Goal: Task Accomplishment & Management: Manage account settings

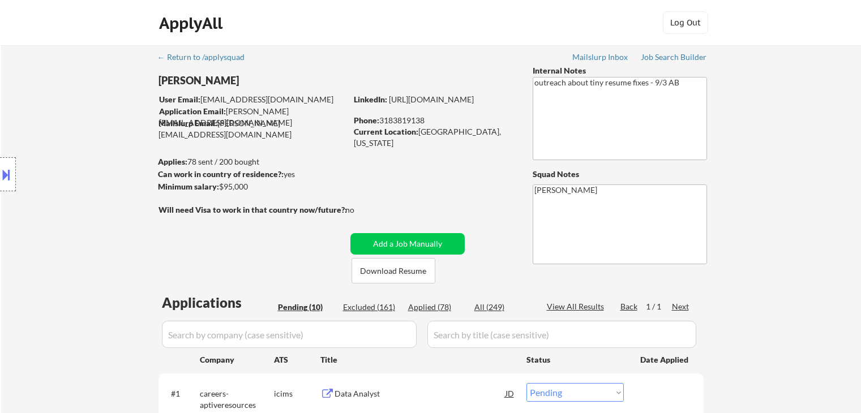
select select ""pending""
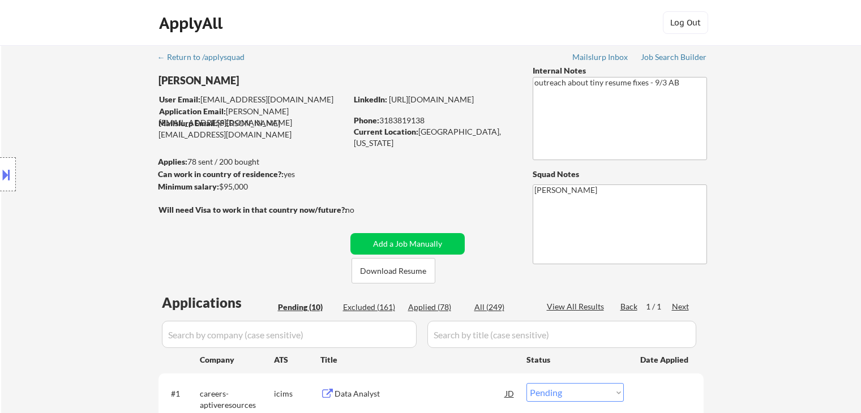
select select ""pending""
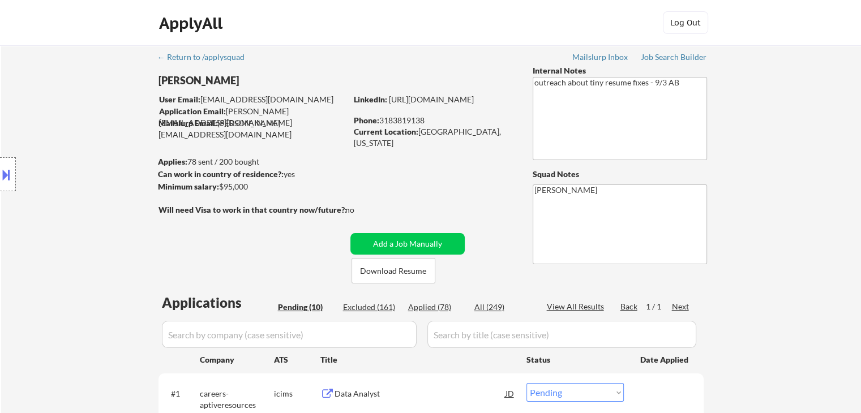
select select ""pending""
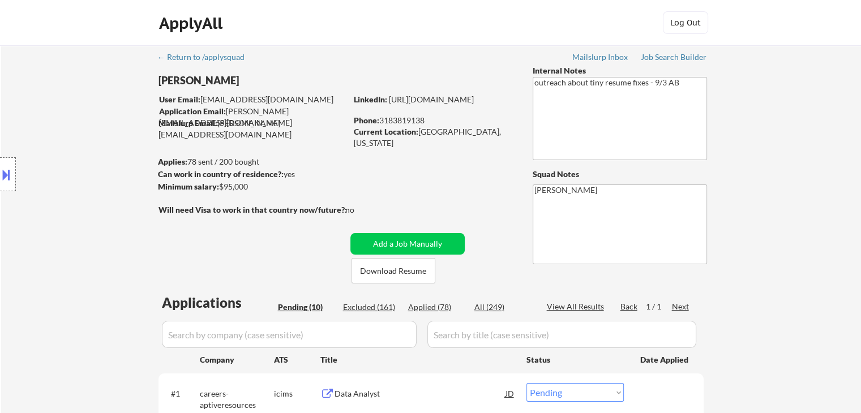
select select ""pending""
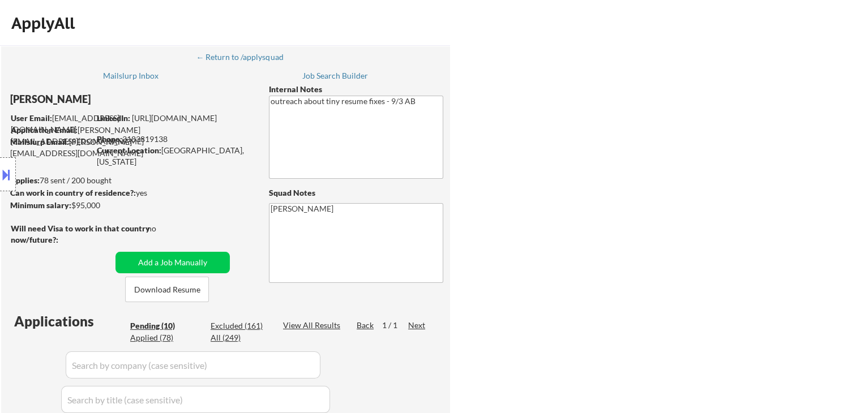
select select ""pending""
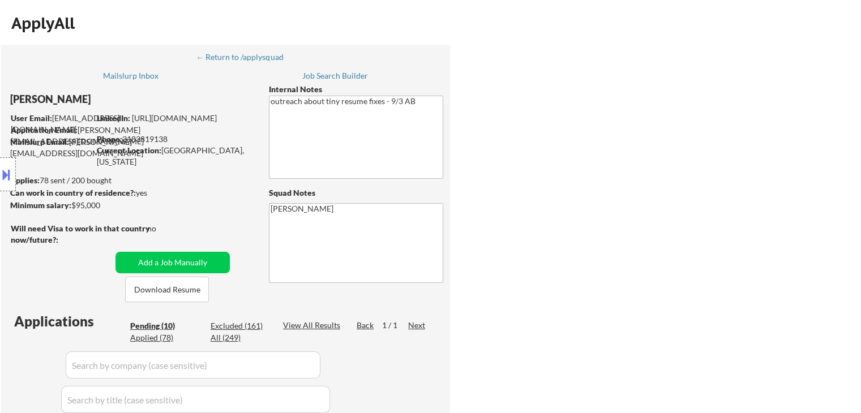
select select ""pending""
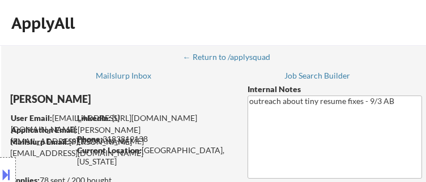
select select ""pending""
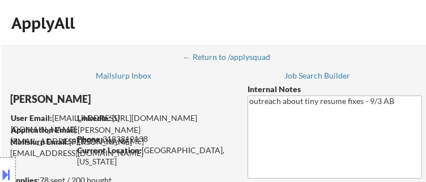
select select ""pending""
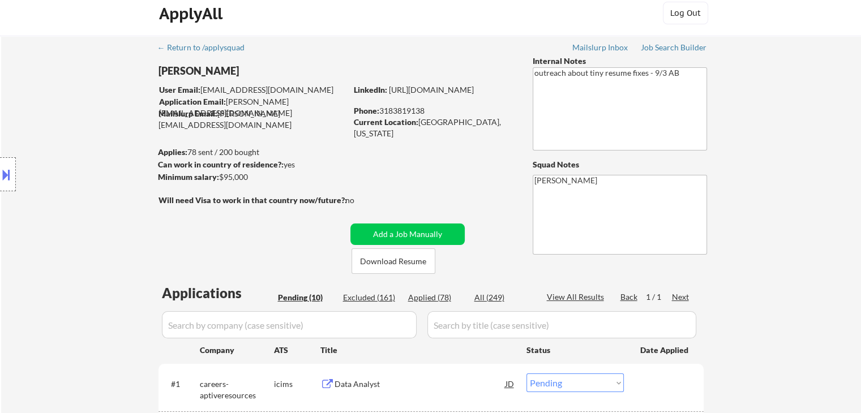
scroll to position [170, 0]
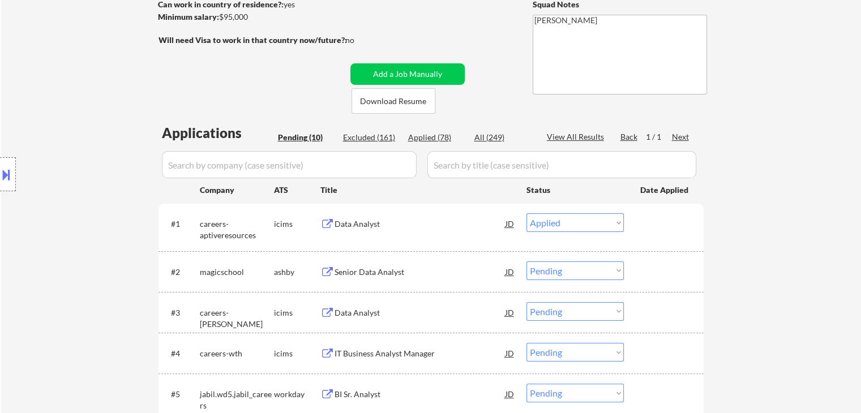
select select ""pending""
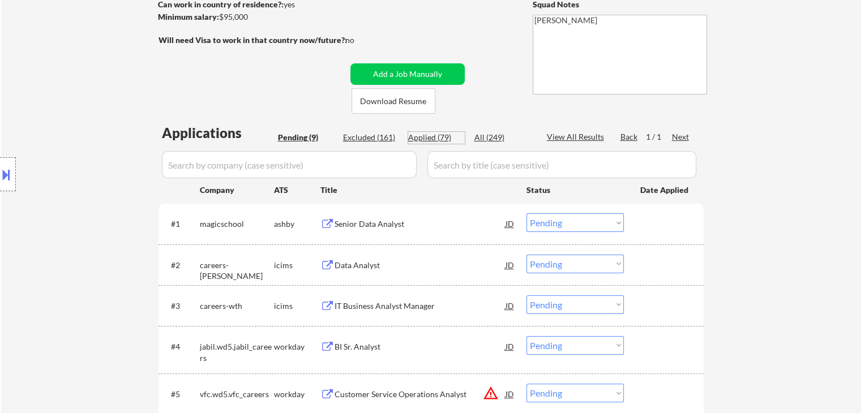
click at [430, 140] on div "Applied (79)" at bounding box center [436, 137] width 57 height 11
select select ""applied""
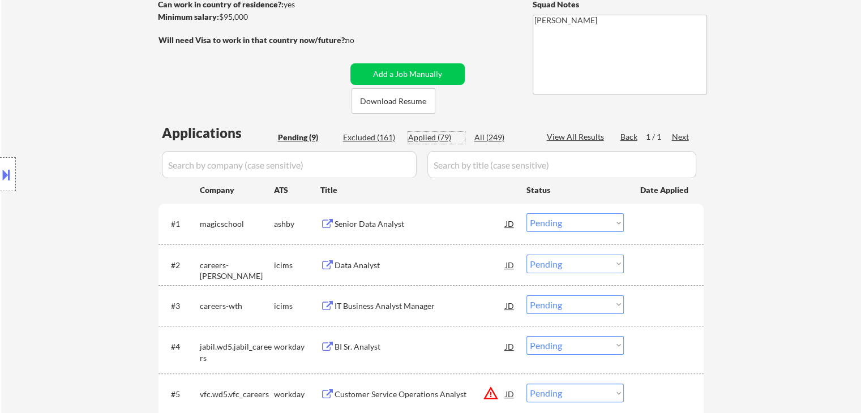
select select ""applied""
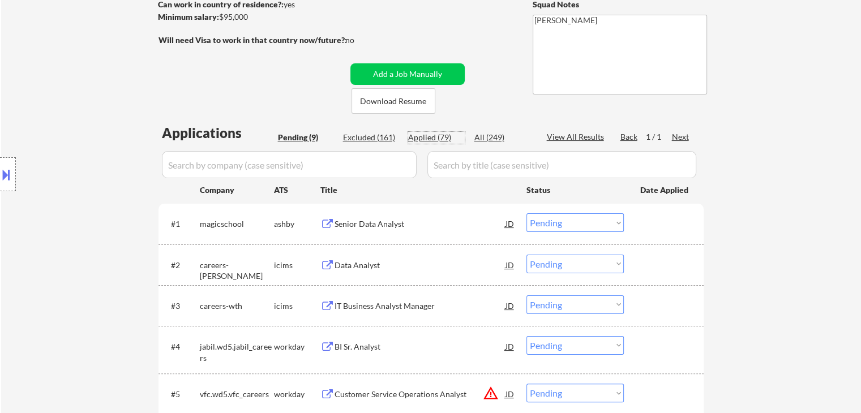
select select ""applied""
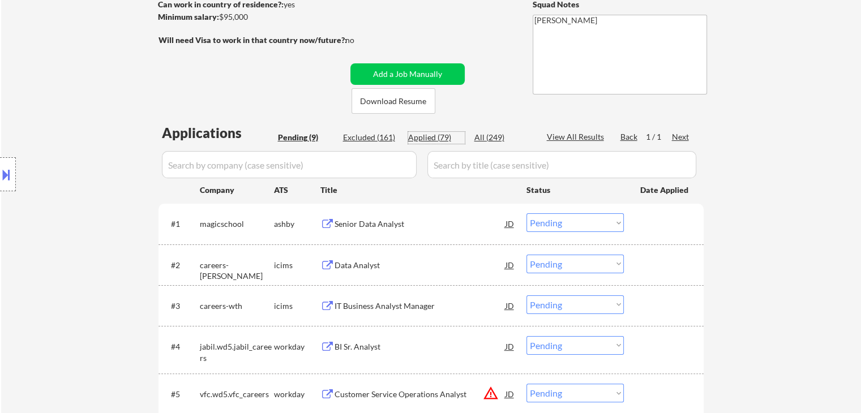
select select ""applied""
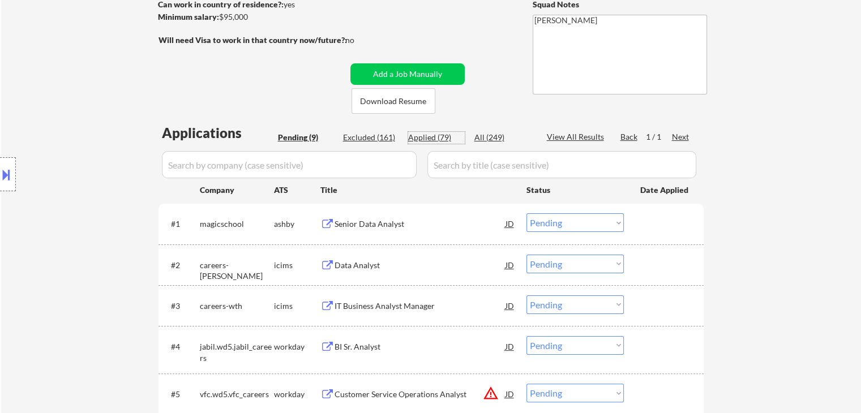
select select ""applied""
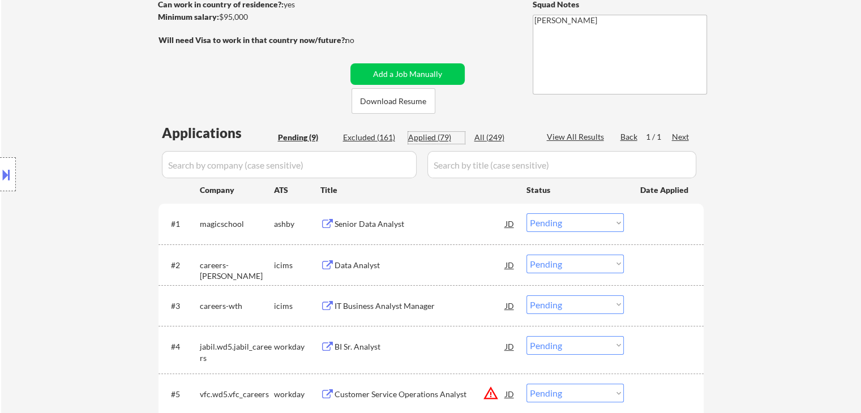
select select ""applied""
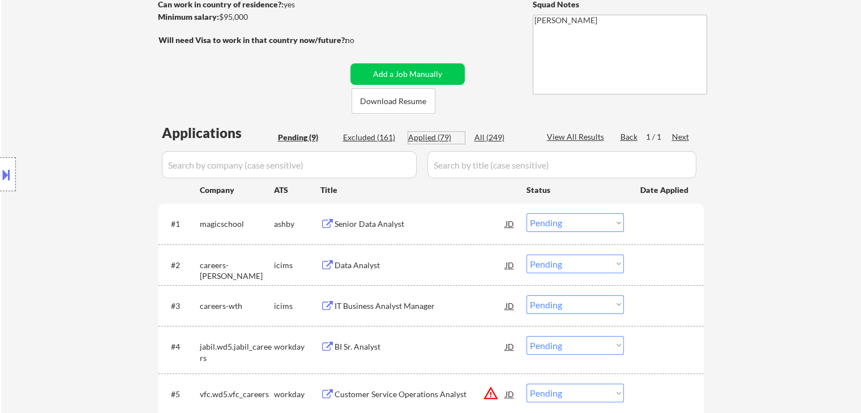
select select ""applied""
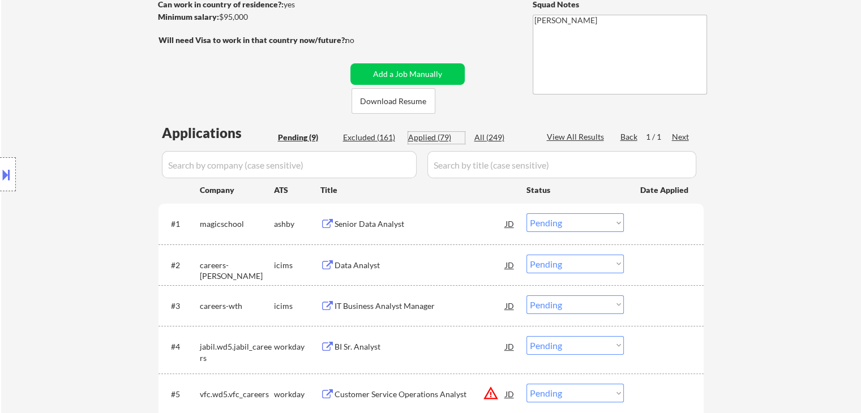
select select ""applied""
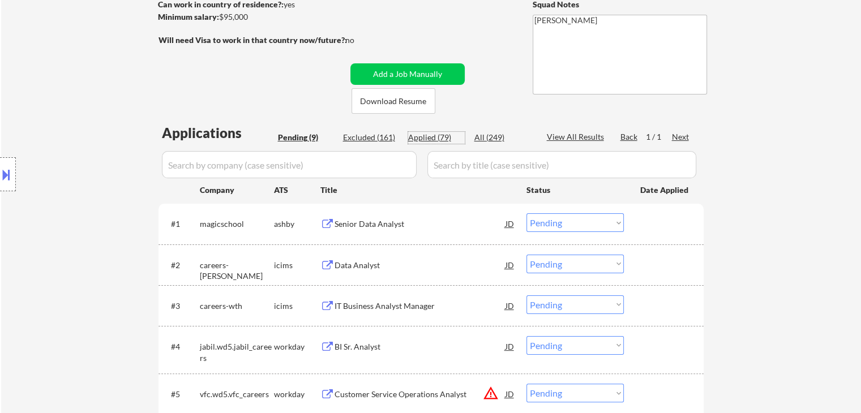
select select ""applied""
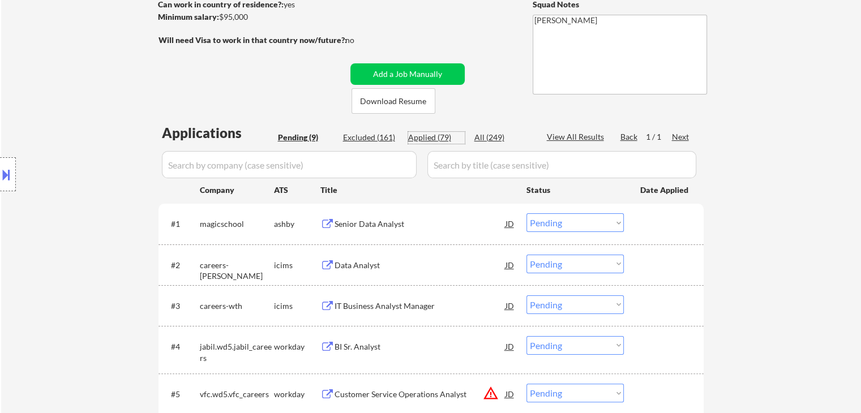
select select ""applied""
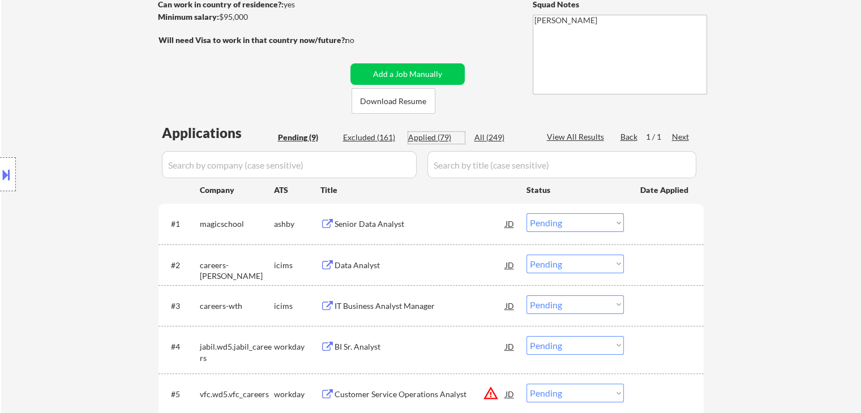
select select ""applied""
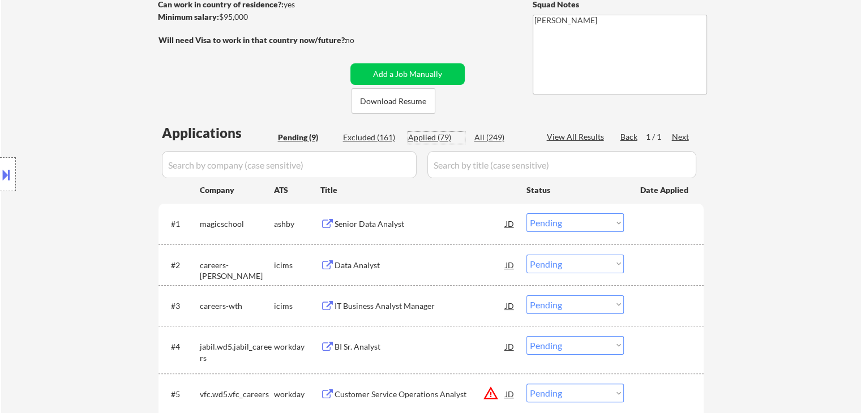
select select ""applied""
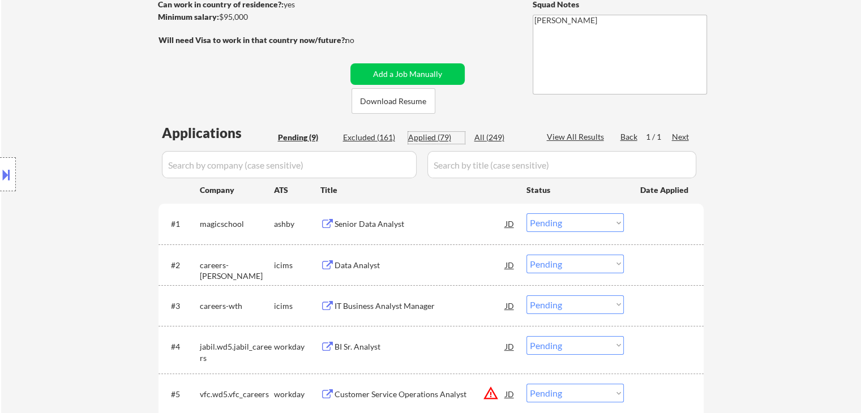
select select ""applied""
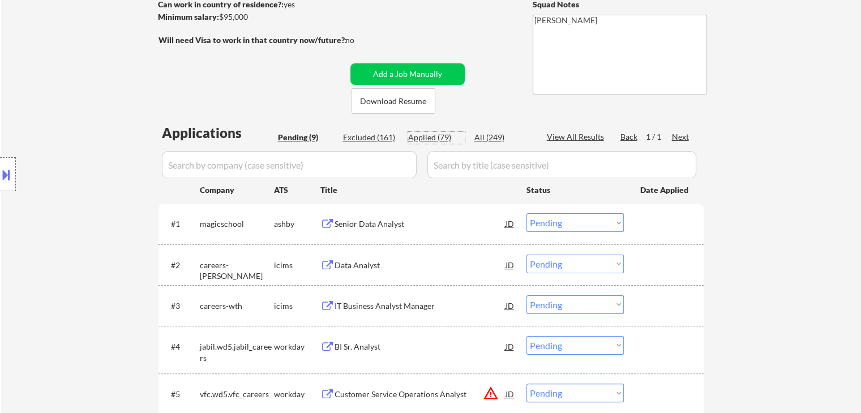
select select ""applied""
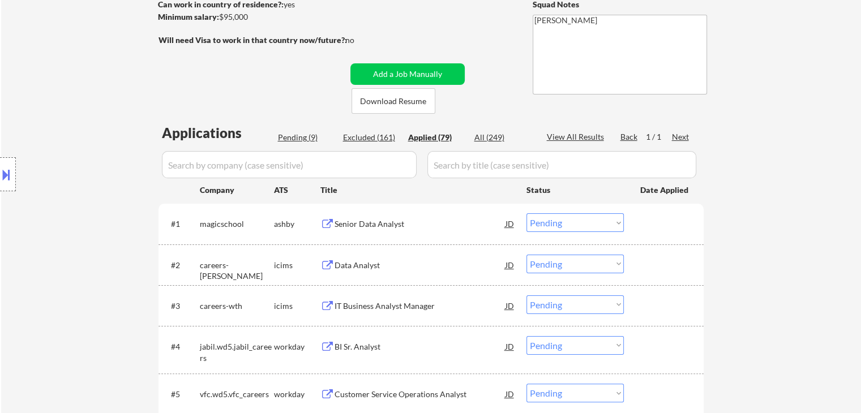
select select ""applied""
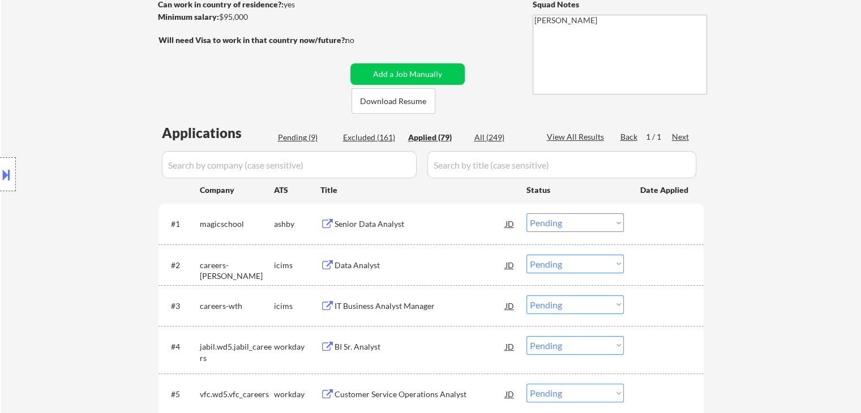
select select ""applied""
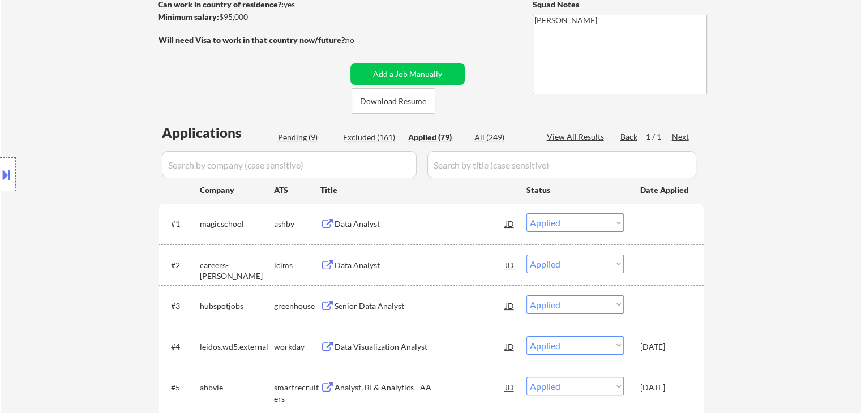
select select ""applied""
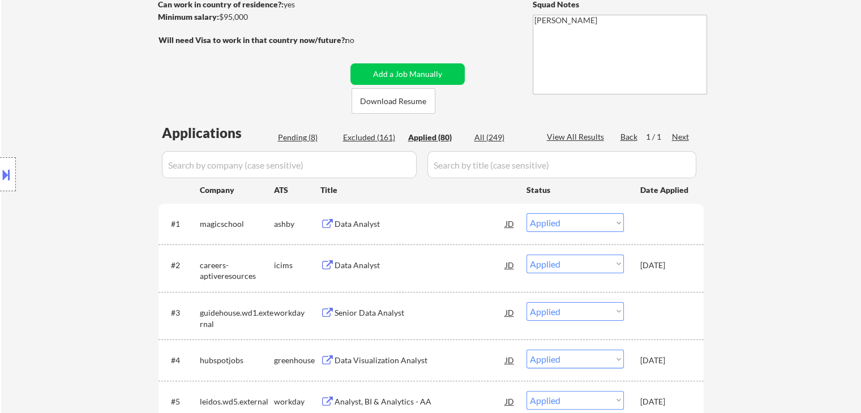
select select ""applied""
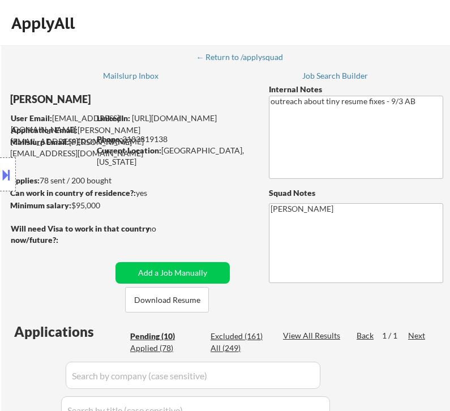
select select ""pending""
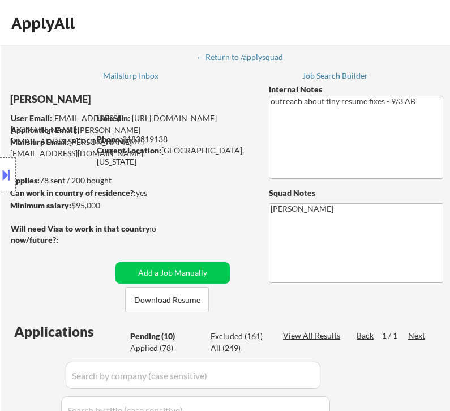
select select ""pending""
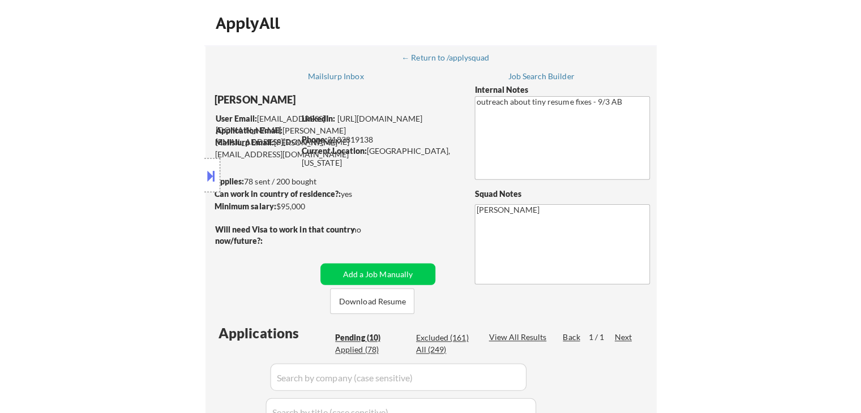
scroll to position [254, 0]
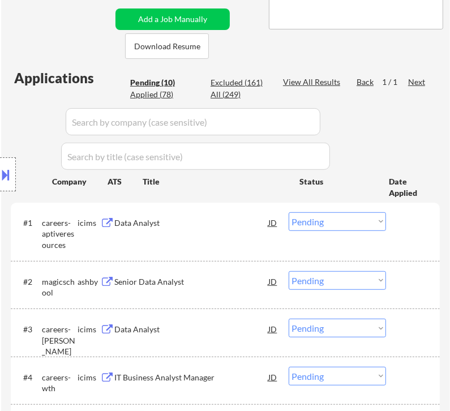
select select ""pending""
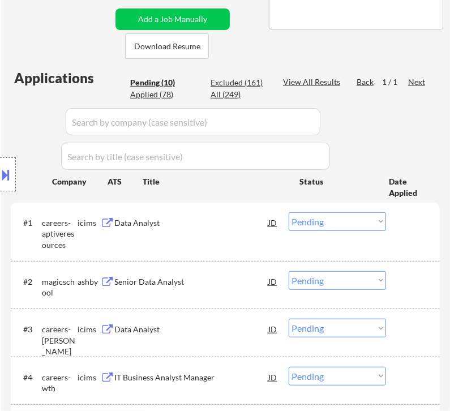
select select ""pending""
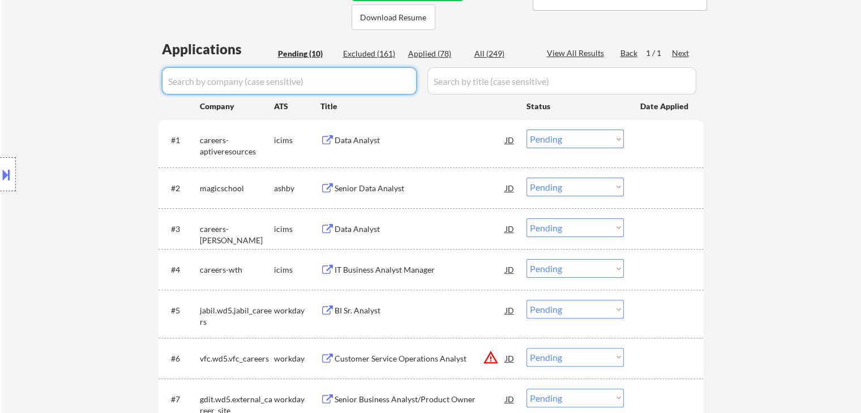
click at [298, 87] on input "input" at bounding box center [289, 80] width 255 height 27
paste input "aptiveresources"
type input "aptiveresources"
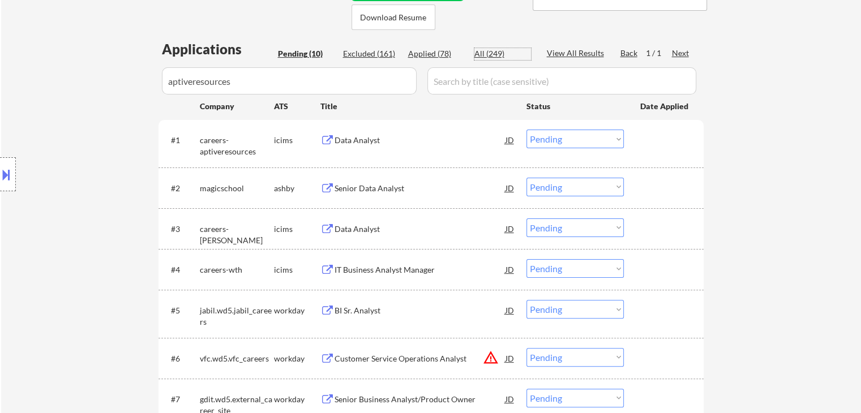
click at [450, 54] on div "All (249)" at bounding box center [502, 53] width 57 height 11
select select ""excluded__bad_match_""
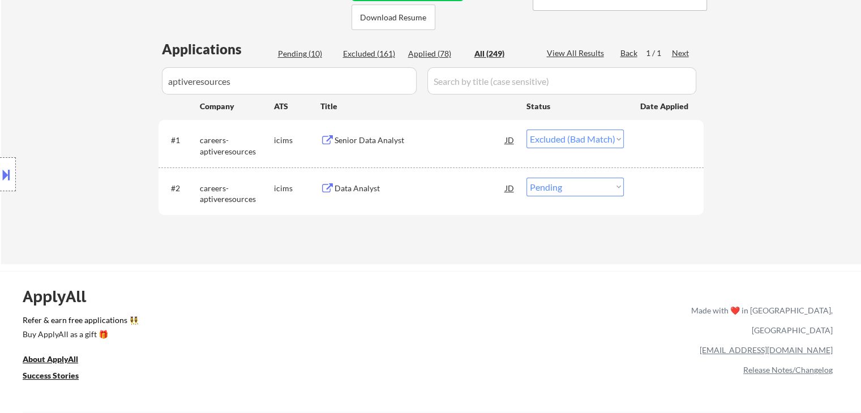
click at [366, 189] on div "Data Analyst" at bounding box center [420, 188] width 171 height 11
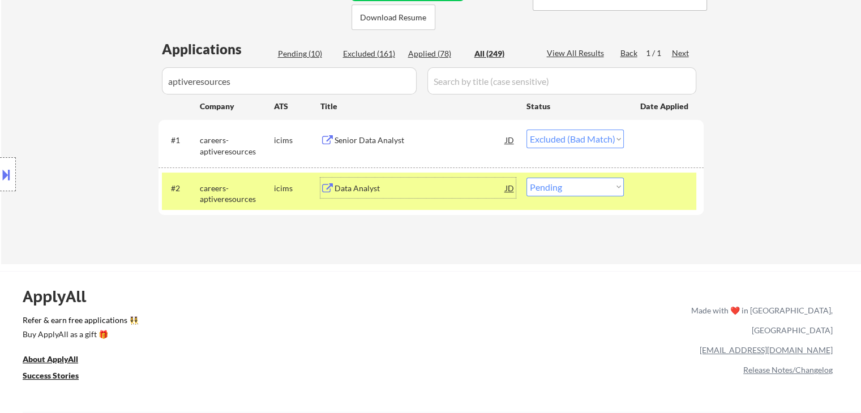
drag, startPoint x: 536, startPoint y: 185, endPoint x: 555, endPoint y: 195, distance: 21.3
click at [450, 185] on select "Choose an option... Pending Applied Excluded (Questions) Excluded (Expired) Exc…" at bounding box center [575, 187] width 97 height 19
select select ""applied""
click at [450, 178] on select "Choose an option... Pending Applied Excluded (Questions) Excluded (Expired) Exc…" at bounding box center [575, 187] width 97 height 19
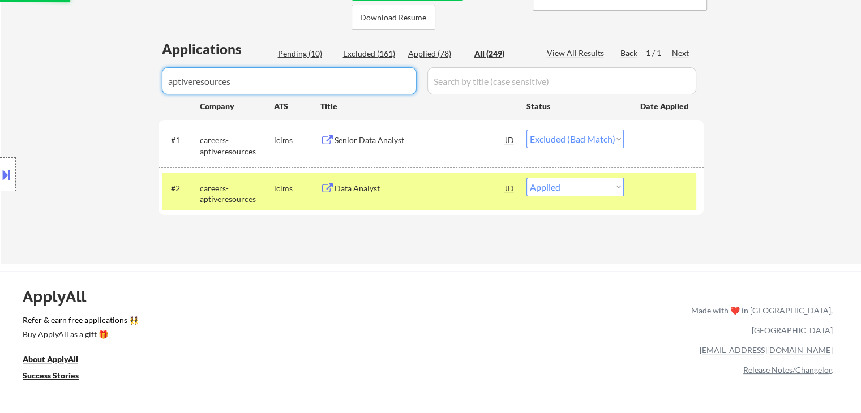
drag, startPoint x: 294, startPoint y: 87, endPoint x: 36, endPoint y: 88, distance: 258.7
click at [417, 49] on div "Applied (78)" at bounding box center [436, 53] width 57 height 11
click at [421, 54] on div "Applied (78)" at bounding box center [436, 53] width 57 height 11
select select ""applied""
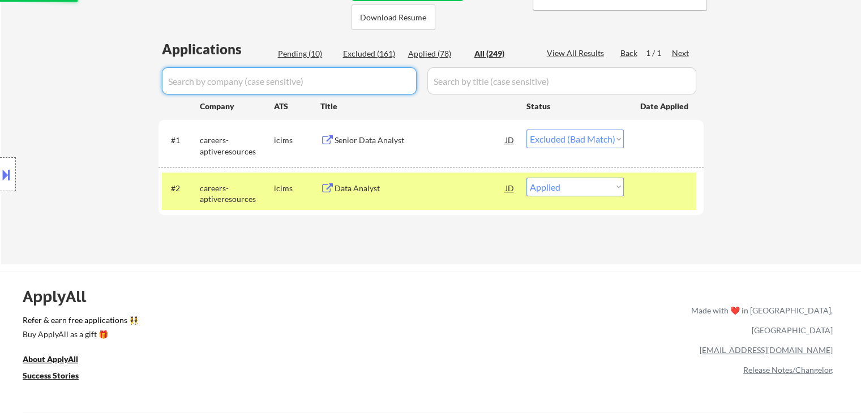
select select ""applied""
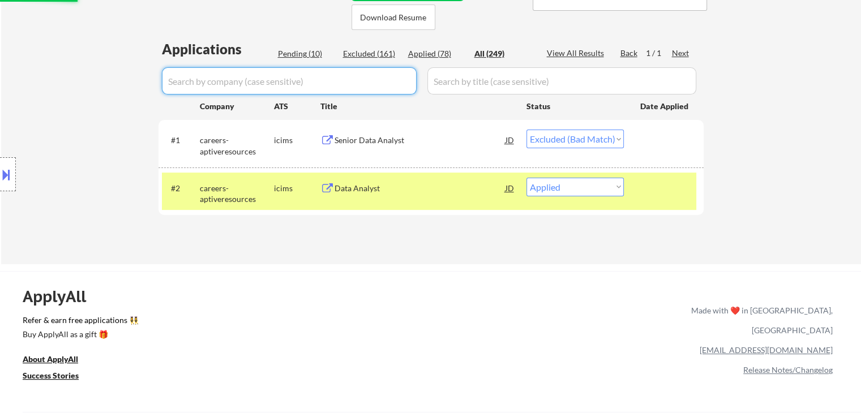
select select ""applied""
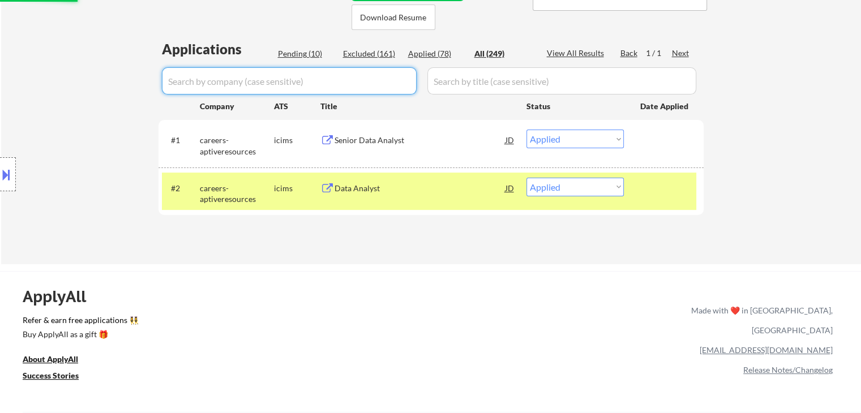
select select ""applied""
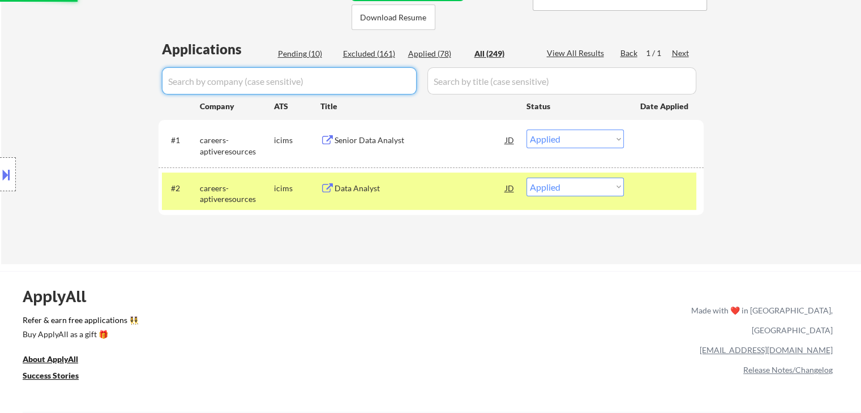
select select ""applied""
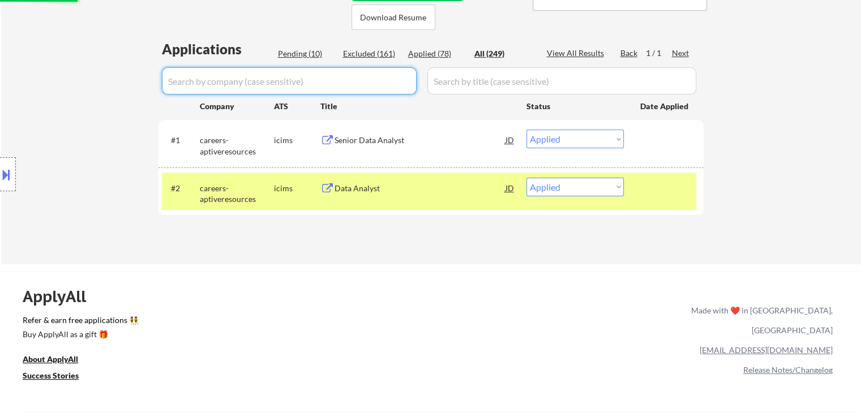
select select ""applied""
select select ""excluded__expired_""
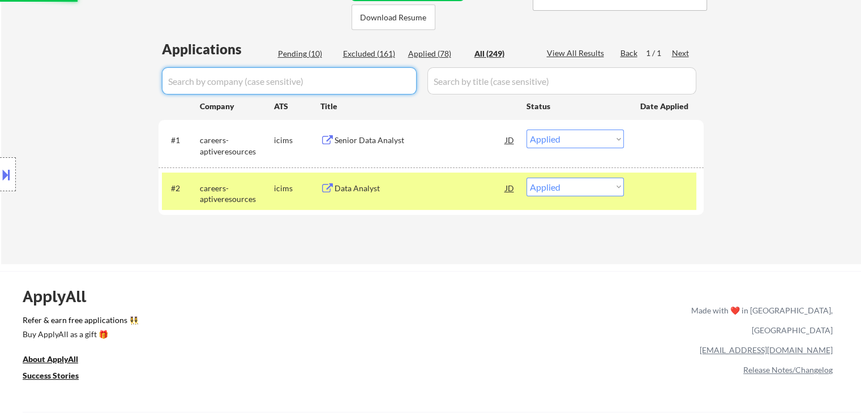
select select ""applied""
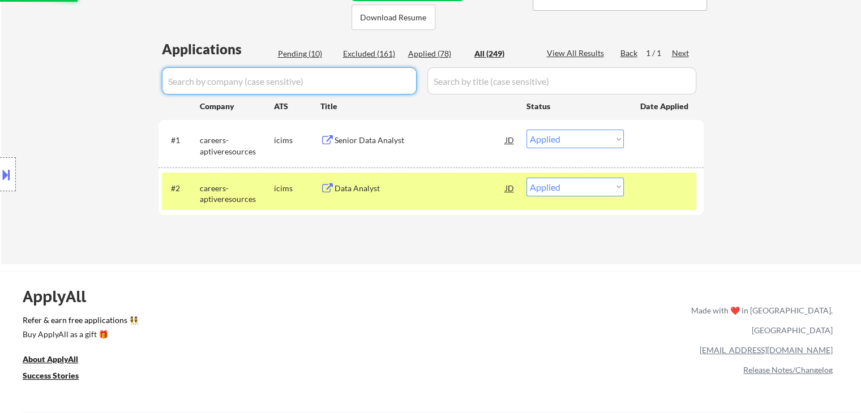
select select ""applied""
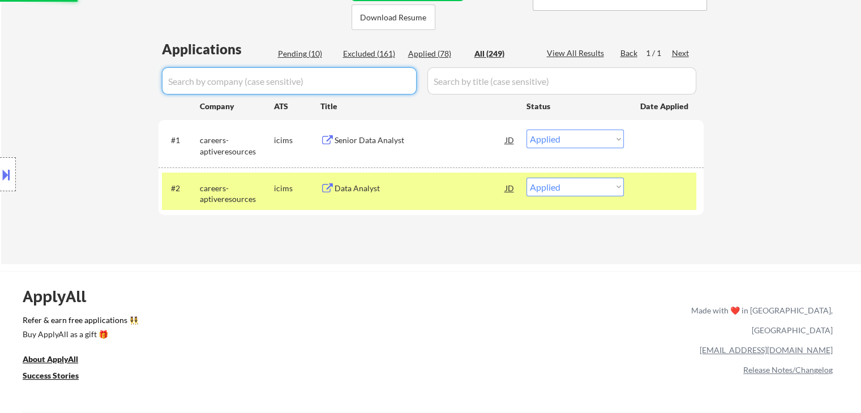
select select ""applied""
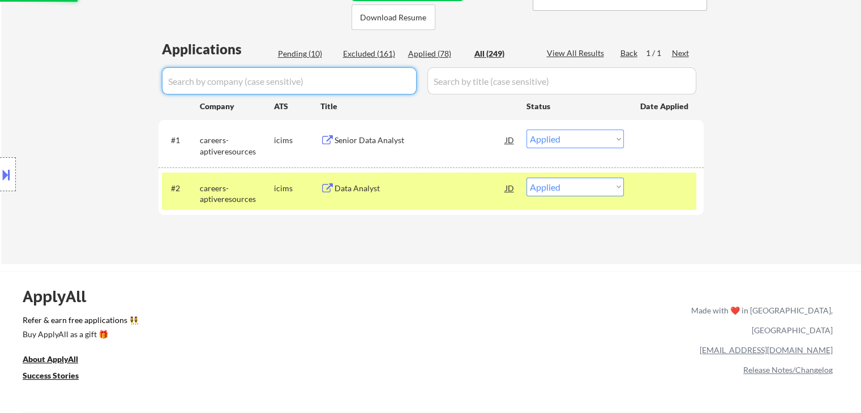
select select ""applied""
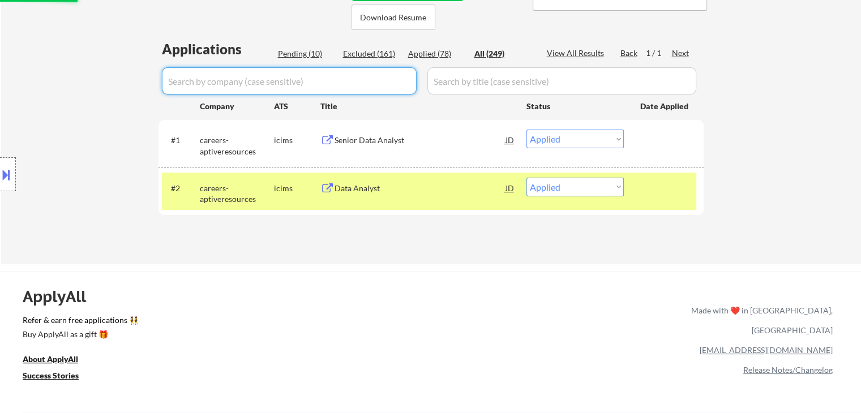
select select ""applied""
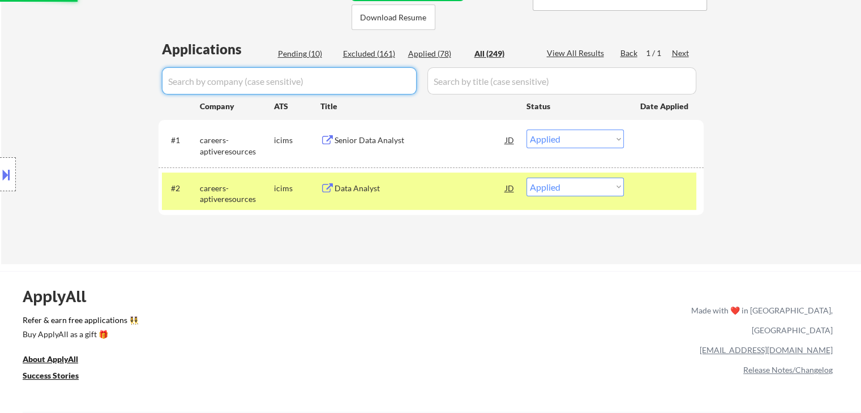
select select ""applied""
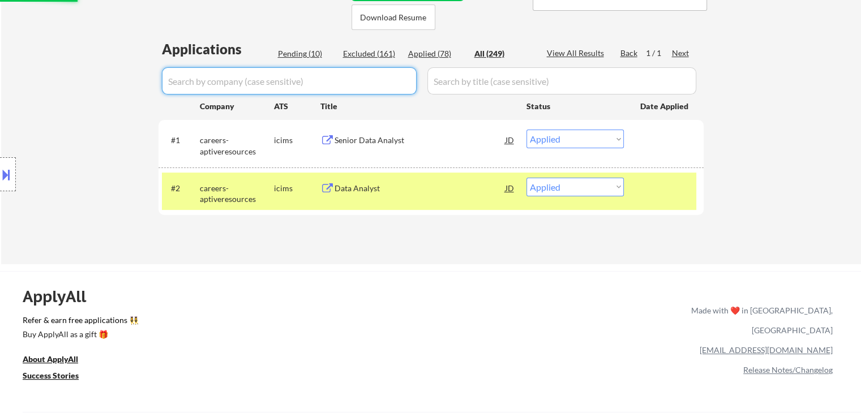
select select ""applied""
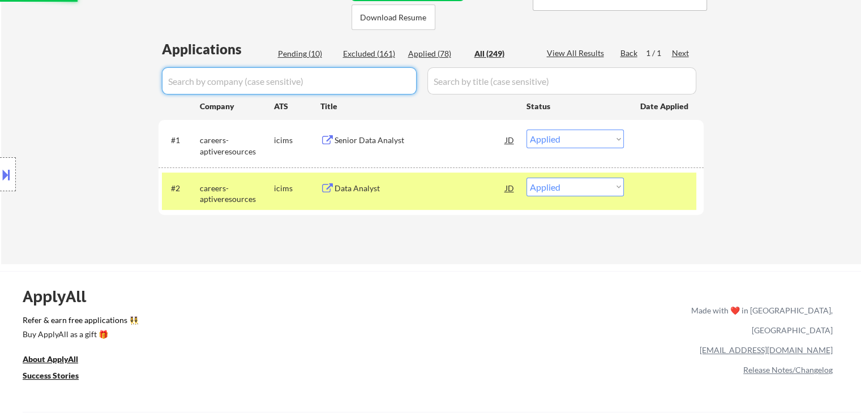
select select ""applied""
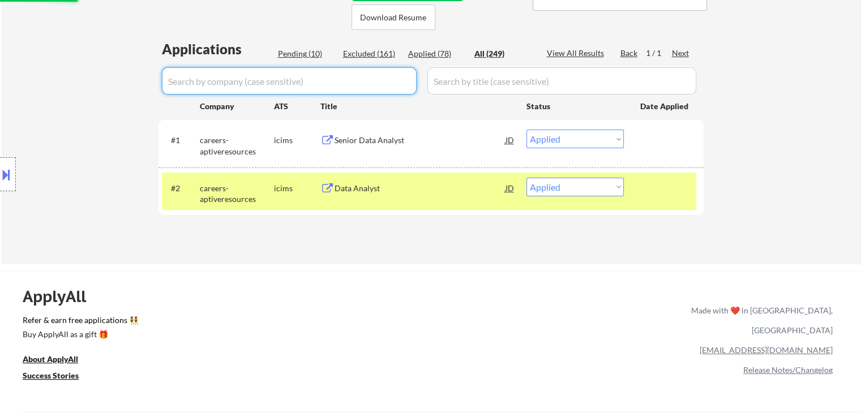
select select ""applied""
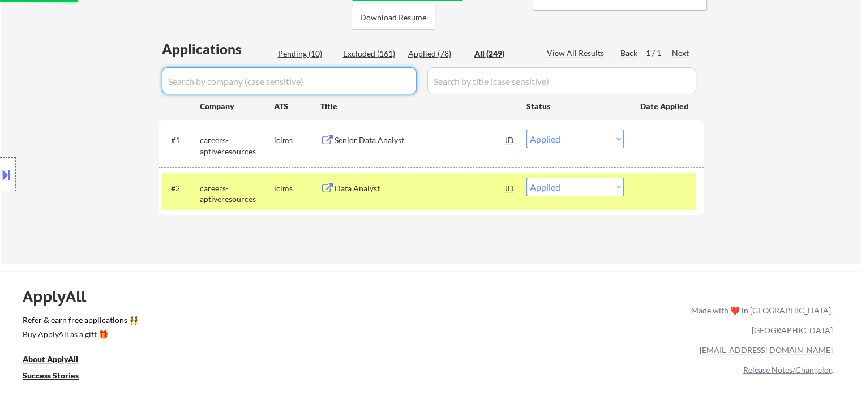
select select ""applied""
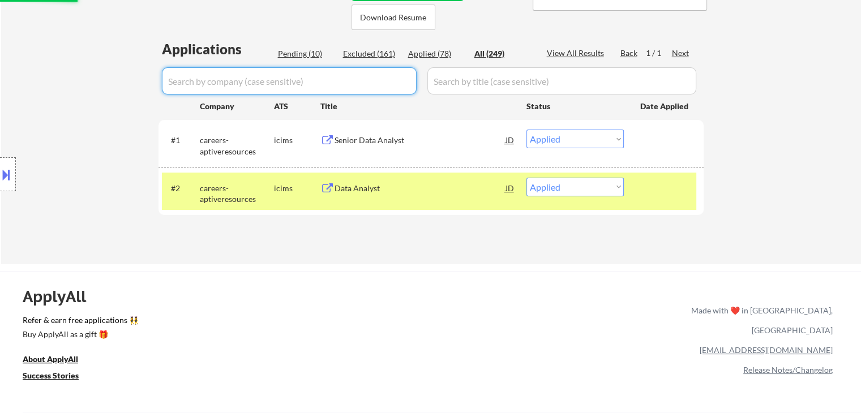
select select ""applied""
select select ""excluded__expired_""
select select ""excluded""
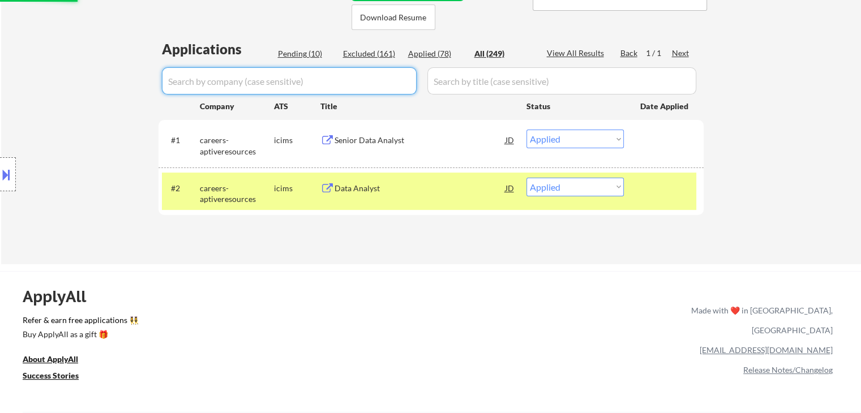
select select ""excluded__location_""
select select ""excluded__bad_match_""
select select ""excluded__location_""
select select ""excluded__salary_""
select select ""excluded__expired_""
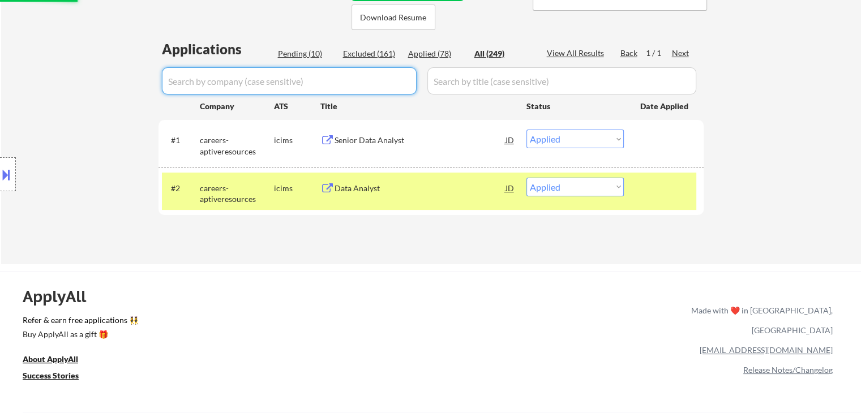
select select ""excluded__expired_""
select select ""excluded__location_""
select select ""excluded__salary_""
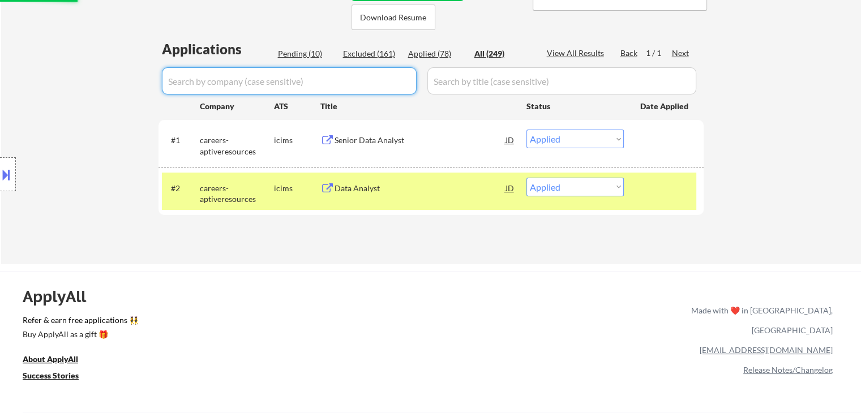
select select ""excluded__bad_match_""
select select ""excluded__expired_""
select select ""excluded__location_""
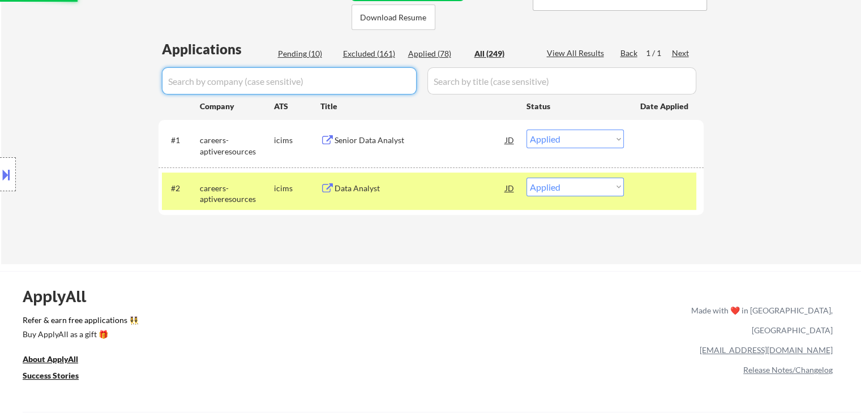
select select ""excluded__bad_match_""
select select ""excluded__expired_""
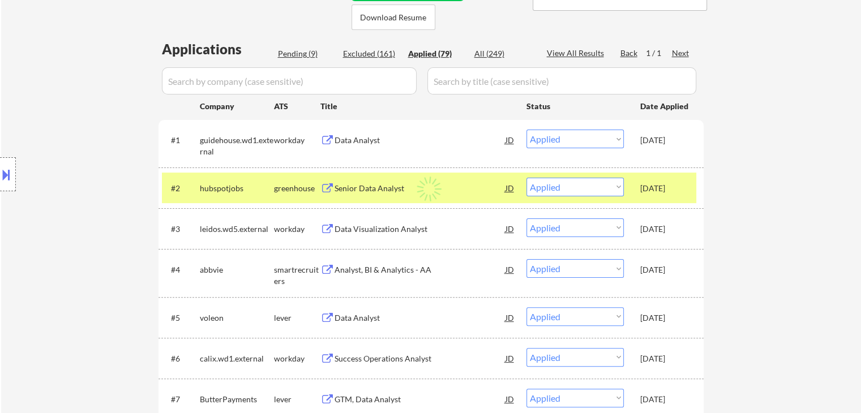
select select ""applied""
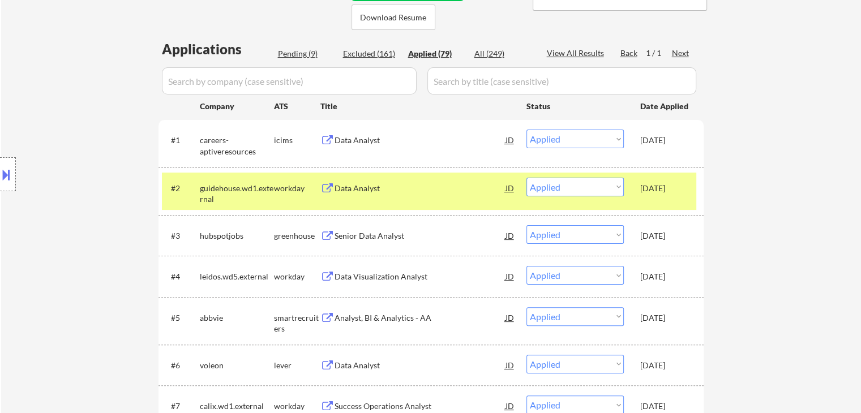
click at [254, 191] on div "guidehouse.wd1.external" at bounding box center [237, 194] width 74 height 22
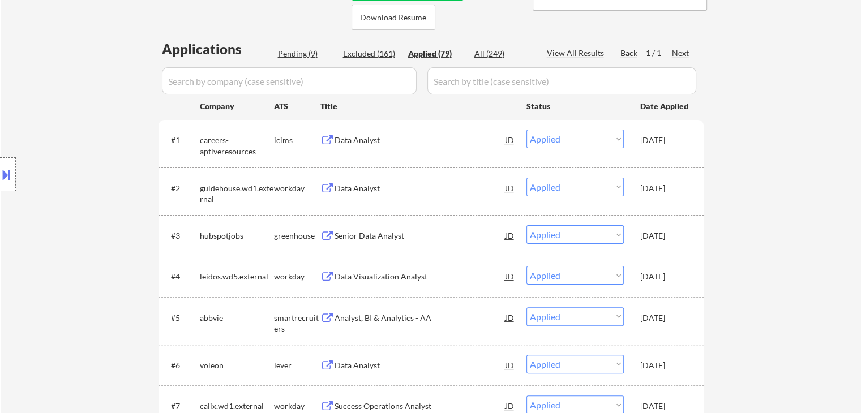
click at [295, 54] on div "Pending (9)" at bounding box center [306, 53] width 57 height 11
select select ""pending""
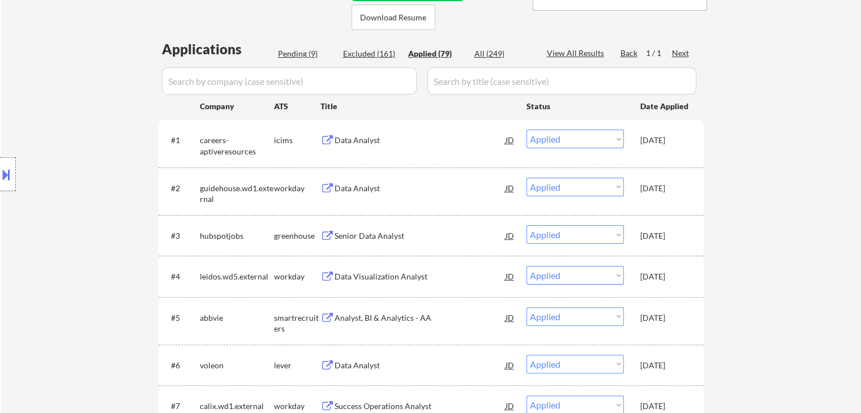
select select ""pending""
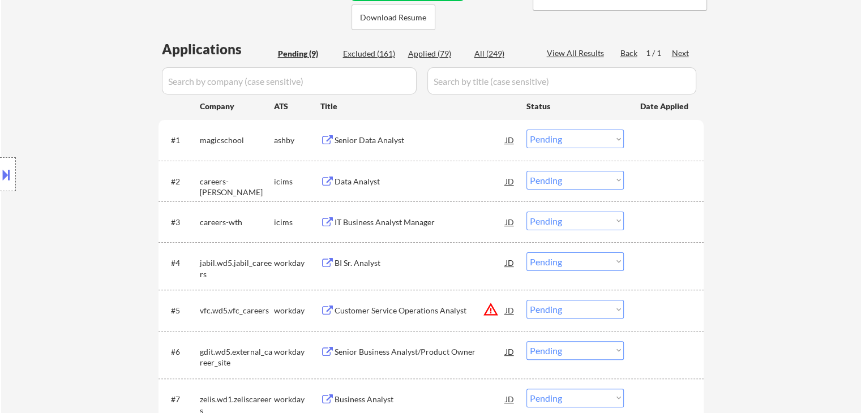
click at [357, 141] on div "Senior Data Analyst" at bounding box center [420, 140] width 171 height 11
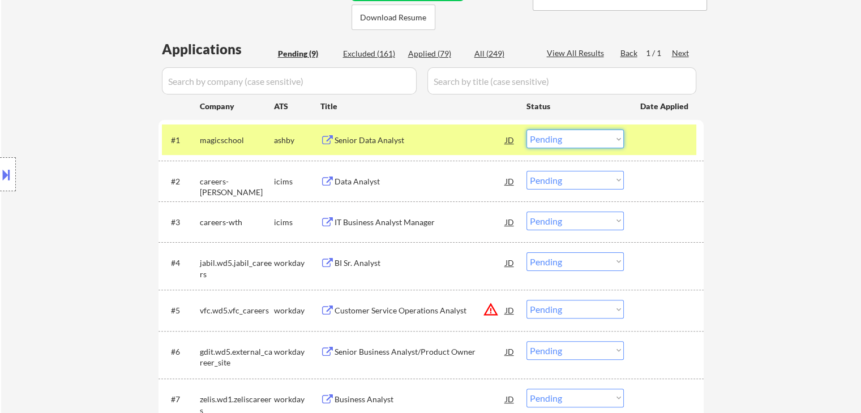
drag, startPoint x: 548, startPoint y: 139, endPoint x: 552, endPoint y: 148, distance: 9.9
click at [450, 139] on select "Choose an option... Pending Applied Excluded (Questions) Excluded (Expired) Exc…" at bounding box center [575, 139] width 97 height 19
click at [450, 130] on select "Choose an option... Pending Applied Excluded (Questions) Excluded (Expired) Exc…" at bounding box center [575, 139] width 97 height 19
select select ""pending""
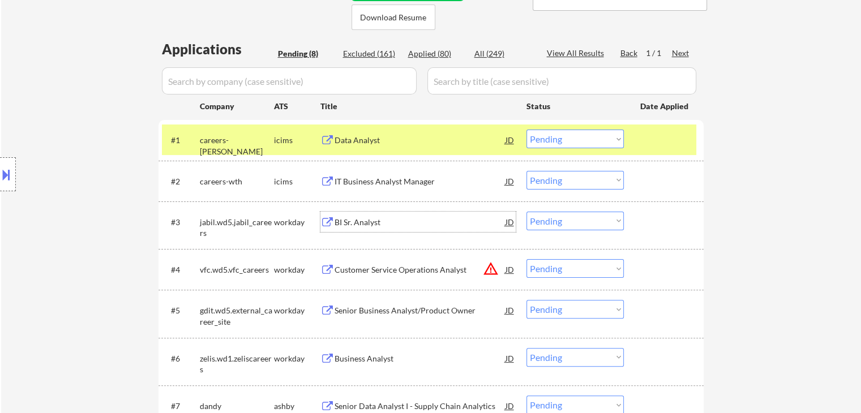
click at [370, 219] on div "BI Sr. Analyst" at bounding box center [420, 222] width 171 height 11
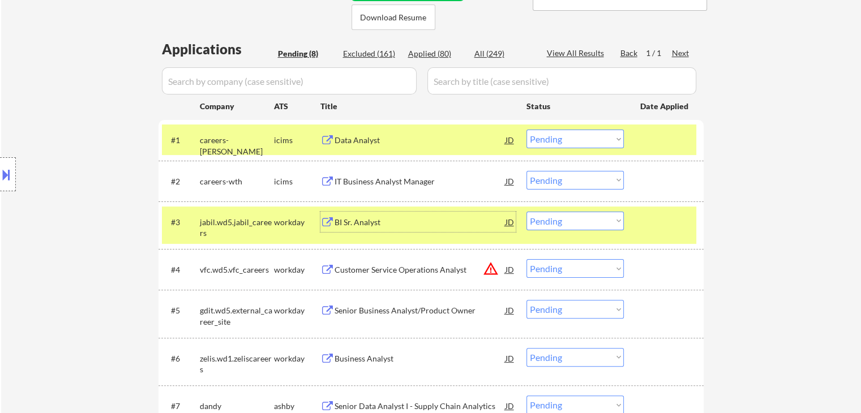
click at [298, 140] on div "icims" at bounding box center [297, 140] width 46 height 11
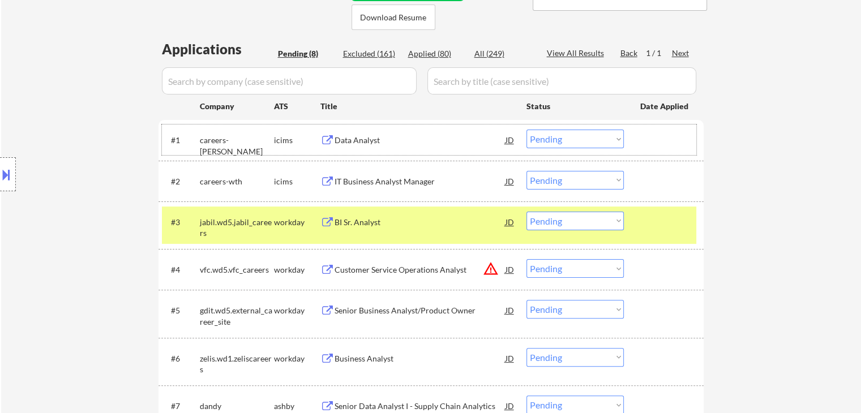
click at [450, 225] on select "Choose an option... Pending Applied Excluded (Questions) Excluded (Expired) Exc…" at bounding box center [575, 221] width 97 height 19
click at [450, 212] on select "Choose an option... Pending Applied Excluded (Questions) Excluded (Expired) Exc…" at bounding box center [575, 221] width 97 height 19
select select ""pending""
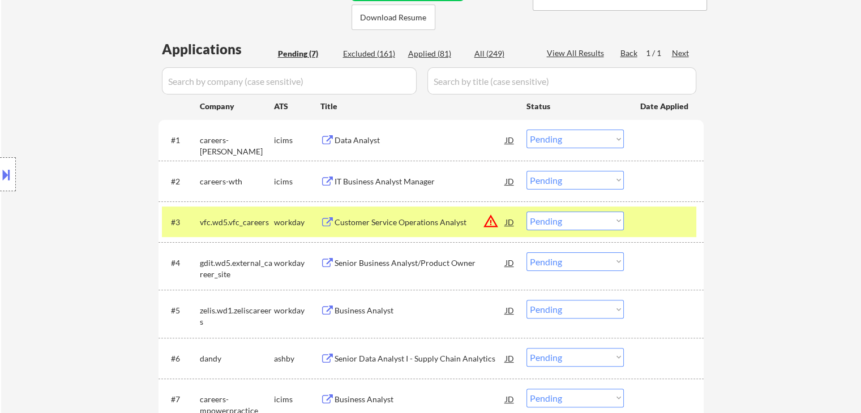
click at [259, 220] on div "vfc.wd5.vfc_careers" at bounding box center [237, 222] width 74 height 11
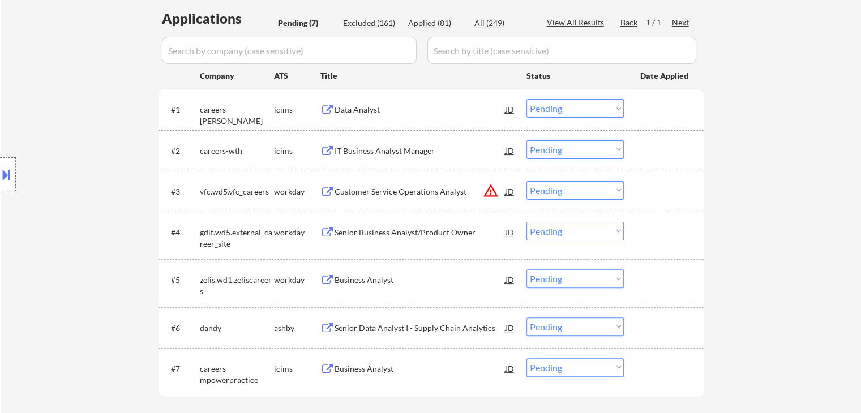
scroll to position [310, 0]
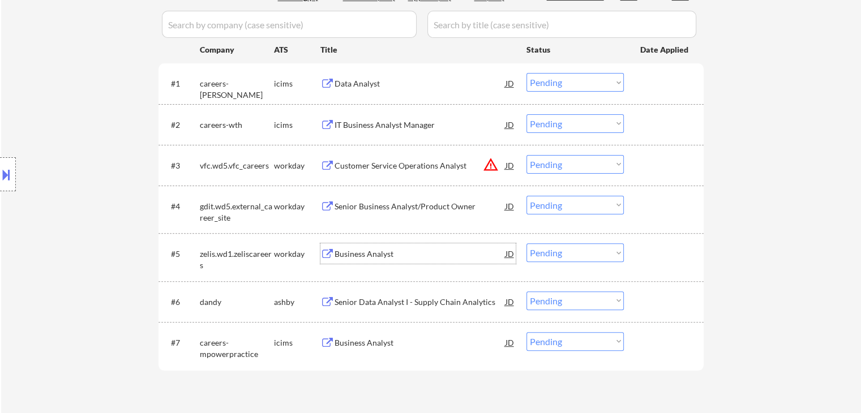
click at [380, 256] on div "Business Analyst" at bounding box center [420, 254] width 171 height 11
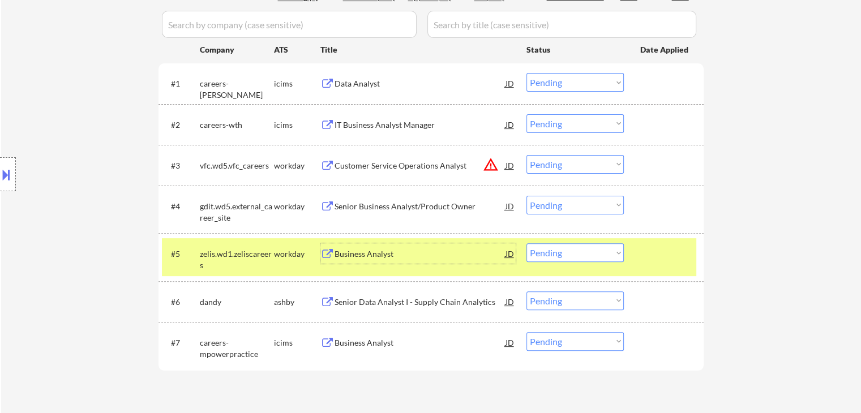
click at [450, 253] on select "Choose an option... Pending Applied Excluded (Questions) Excluded (Expired) Exc…" at bounding box center [575, 252] width 97 height 19
click at [450, 243] on select "Choose an option... Pending Applied Excluded (Questions) Excluded (Expired) Exc…" at bounding box center [575, 252] width 97 height 19
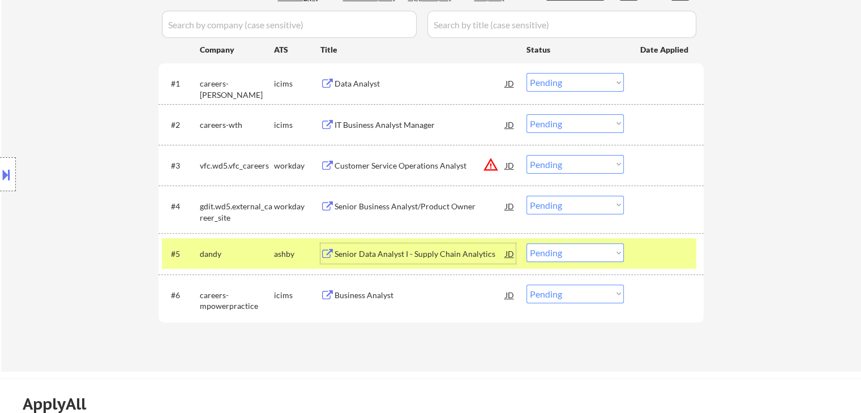
click at [378, 256] on div "Senior Data Analyst I - Supply Chain Analytics" at bounding box center [420, 254] width 171 height 11
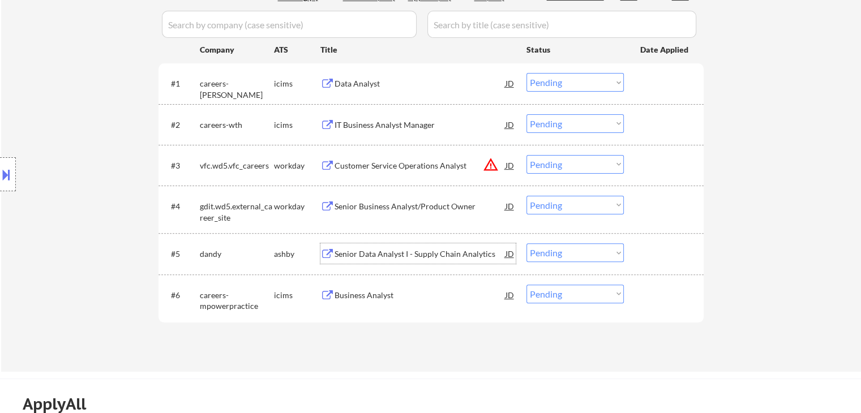
click at [450, 250] on select "Choose an option... Pending Applied Excluded (Questions) Excluded (Expired) Exc…" at bounding box center [575, 252] width 97 height 19
click at [450, 243] on select "Choose an option... Pending Applied Excluded (Questions) Excluded (Expired) Exc…" at bounding box center [575, 252] width 97 height 19
select select ""pending""
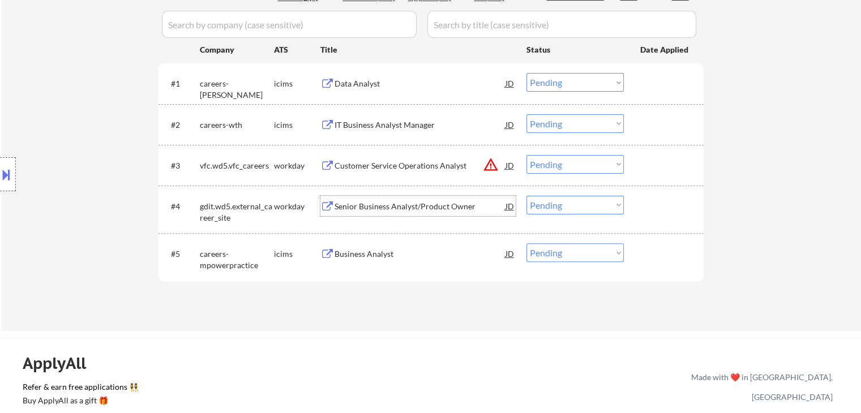
click at [412, 202] on div "Senior Business Analyst/Product Owner" at bounding box center [420, 206] width 171 height 11
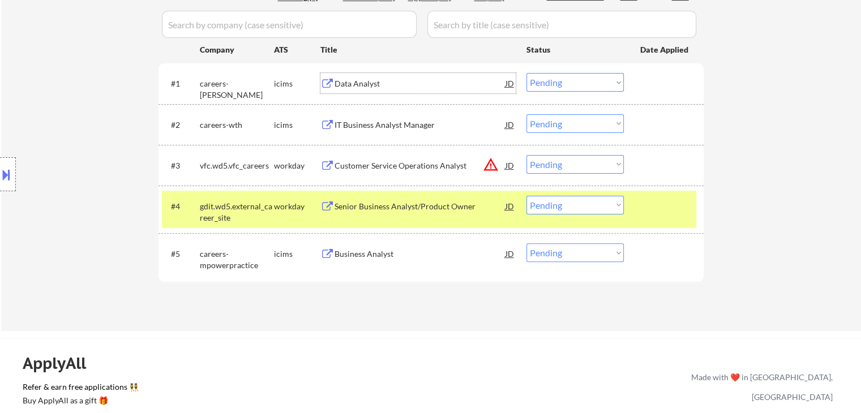
click at [350, 84] on div "Data Analyst" at bounding box center [420, 83] width 171 height 11
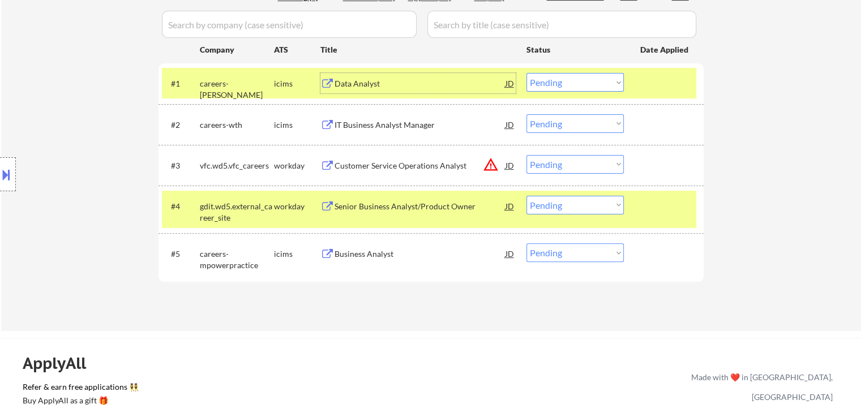
drag, startPoint x: 553, startPoint y: 82, endPoint x: 554, endPoint y: 91, distance: 9.2
click at [450, 82] on select "Choose an option... Pending Applied Excluded (Questions) Excluded (Expired) Exc…" at bounding box center [575, 82] width 97 height 19
click at [450, 73] on select "Choose an option... Pending Applied Excluded (Questions) Excluded (Expired) Exc…" at bounding box center [575, 82] width 97 height 19
click at [299, 87] on div "icims" at bounding box center [297, 83] width 46 height 11
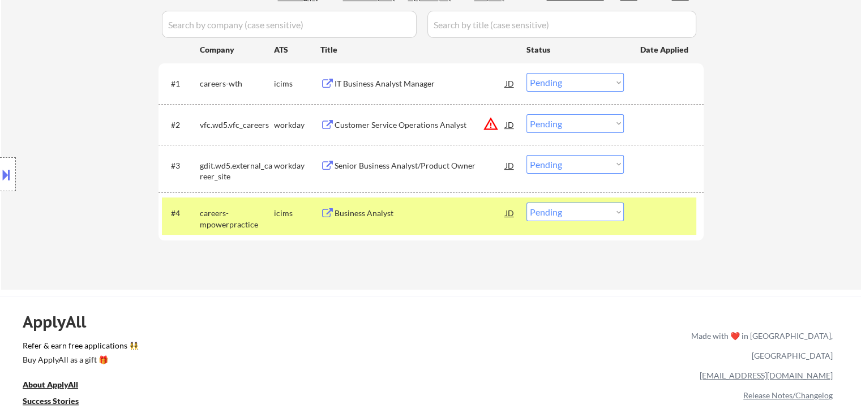
drag, startPoint x: 276, startPoint y: 214, endPoint x: 289, endPoint y: 202, distance: 17.6
click at [279, 212] on div "icims" at bounding box center [297, 213] width 46 height 11
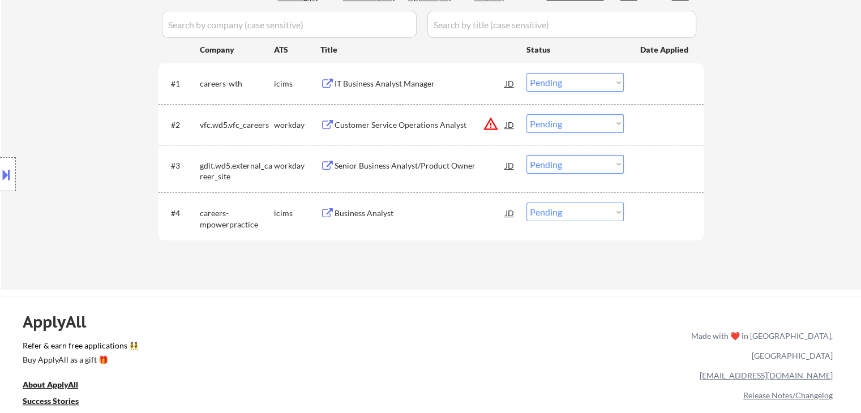
click at [374, 87] on div "IT Business Analyst Manager" at bounding box center [420, 83] width 171 height 11
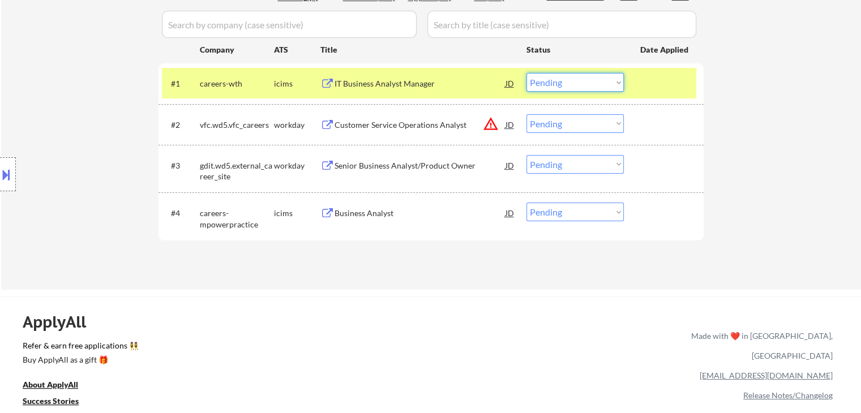
drag, startPoint x: 567, startPoint y: 78, endPoint x: 568, endPoint y: 91, distance: 12.5
click at [450, 78] on select "Choose an option... Pending Applied Excluded (Questions) Excluded (Expired) Exc…" at bounding box center [575, 82] width 97 height 19
click at [450, 73] on select "Choose an option... Pending Applied Excluded (Questions) Excluded (Expired) Exc…" at bounding box center [575, 82] width 97 height 19
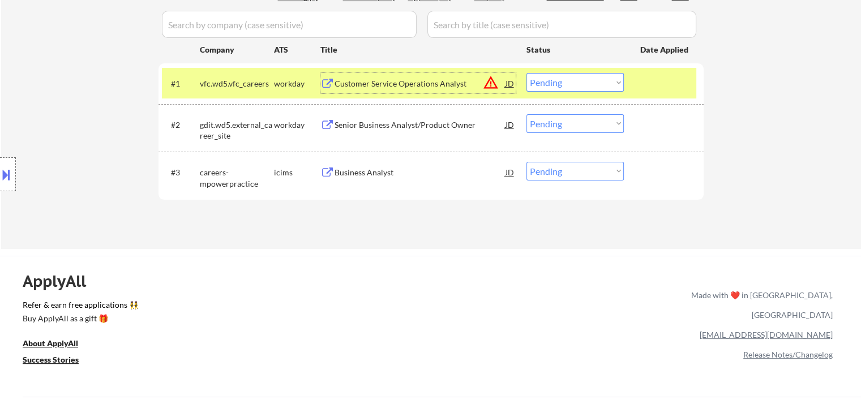
click at [372, 82] on div "Customer Service Operations Analyst" at bounding box center [420, 83] width 171 height 11
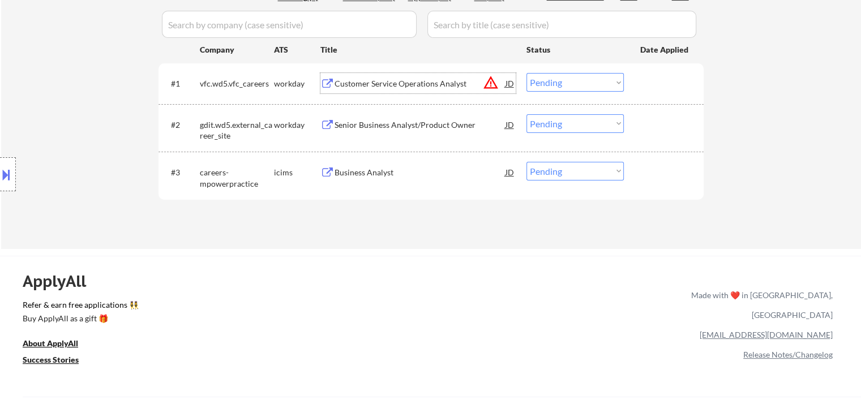
drag, startPoint x: 559, startPoint y: 82, endPoint x: 566, endPoint y: 91, distance: 12.1
click at [450, 85] on select "Choose an option... Pending Applied Excluded (Questions) Excluded (Expired) Exc…" at bounding box center [575, 82] width 97 height 19
click at [450, 73] on select "Choose an option... Pending Applied Excluded (Questions) Excluded (Expired) Exc…" at bounding box center [575, 82] width 97 height 19
select select ""pending""
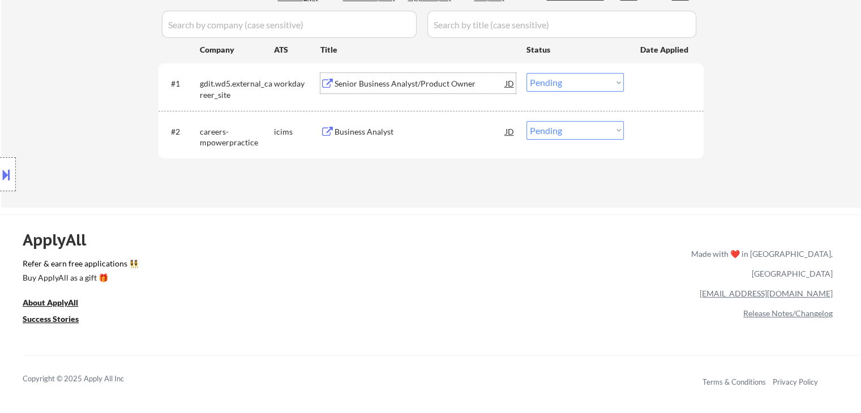
click at [361, 87] on div "Senior Business Analyst/Product Owner" at bounding box center [420, 83] width 171 height 11
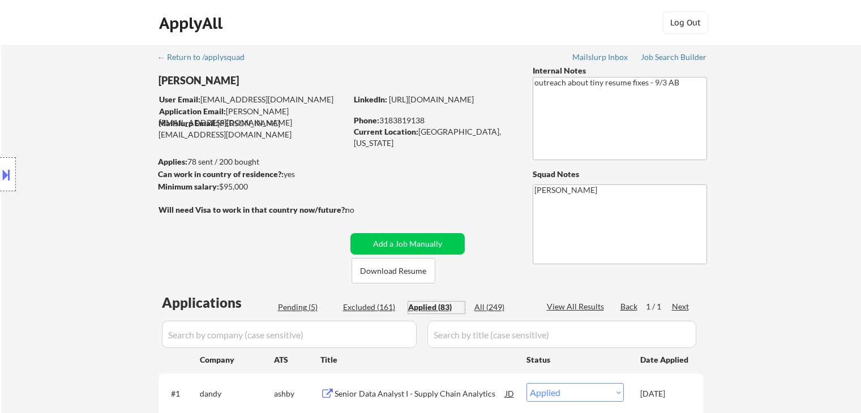
select select ""applied""
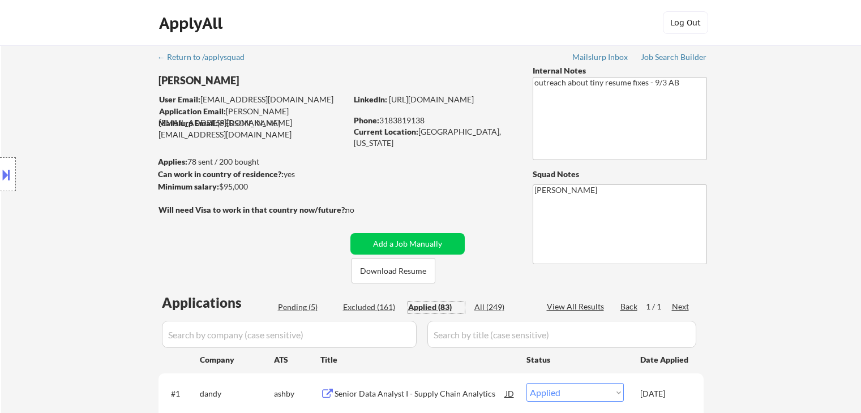
select select ""applied""
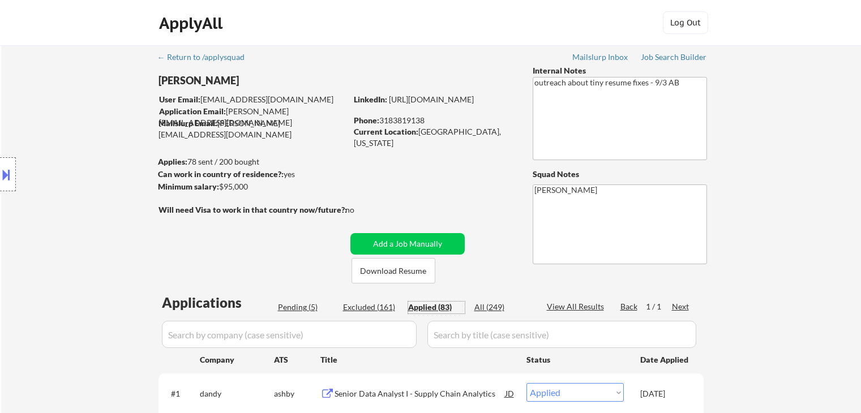
select select ""applied""
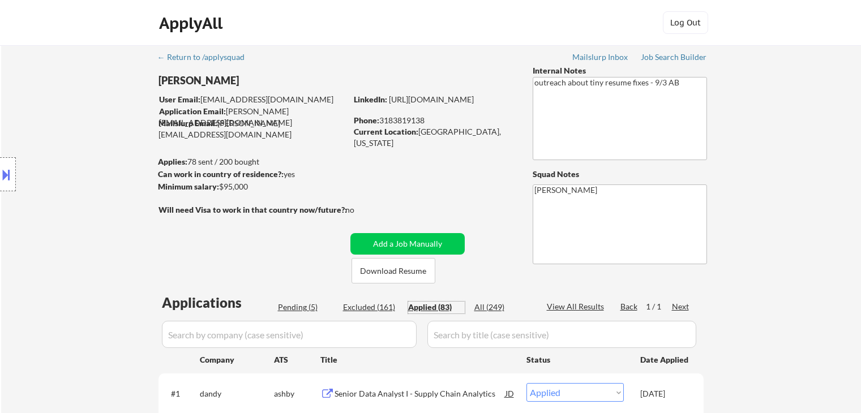
select select ""applied""
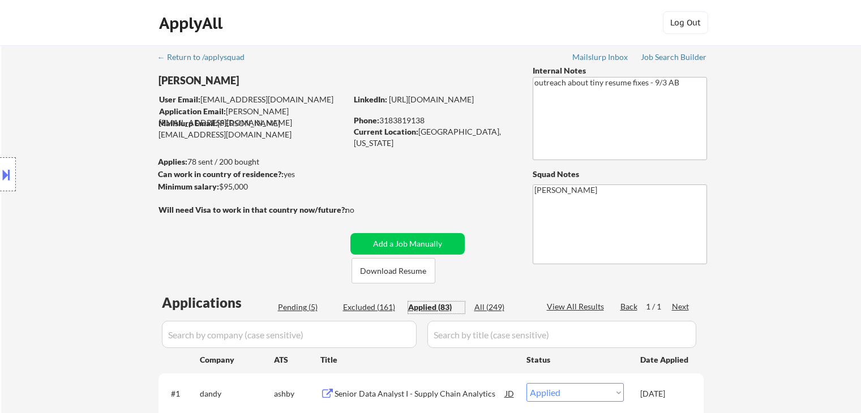
select select ""applied""
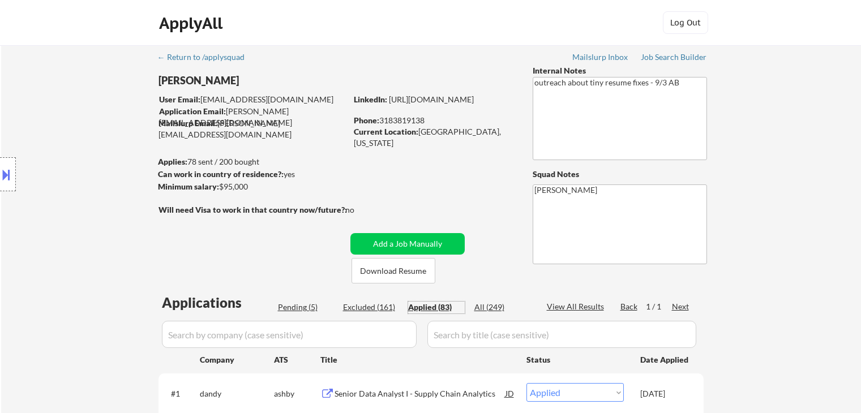
select select ""applied""
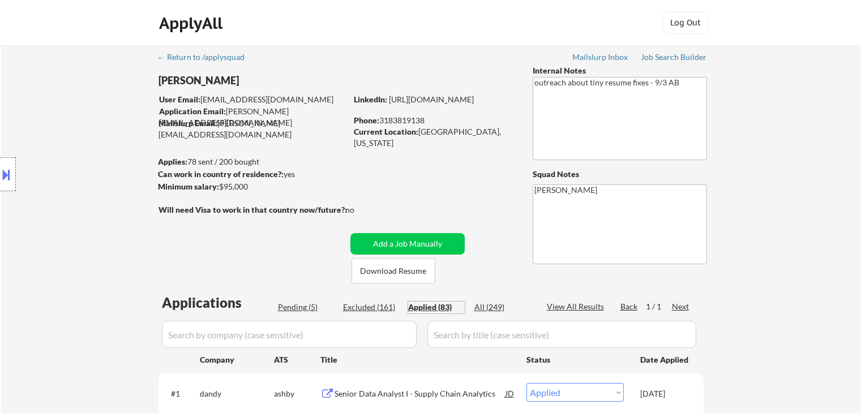
select select ""applied""
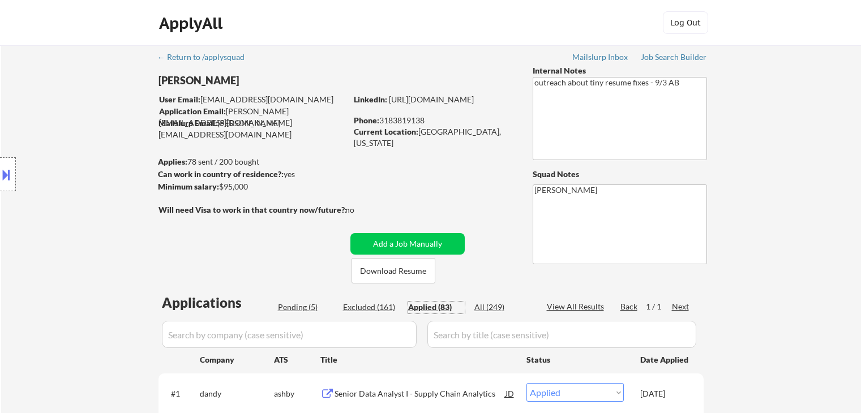
select select ""applied""
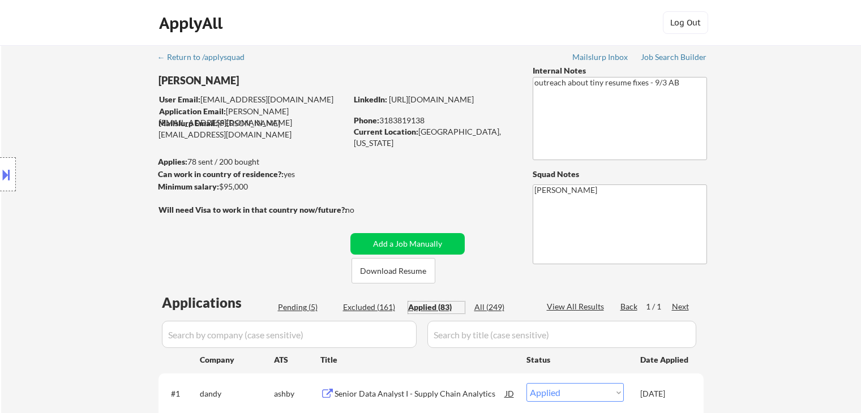
select select ""applied""
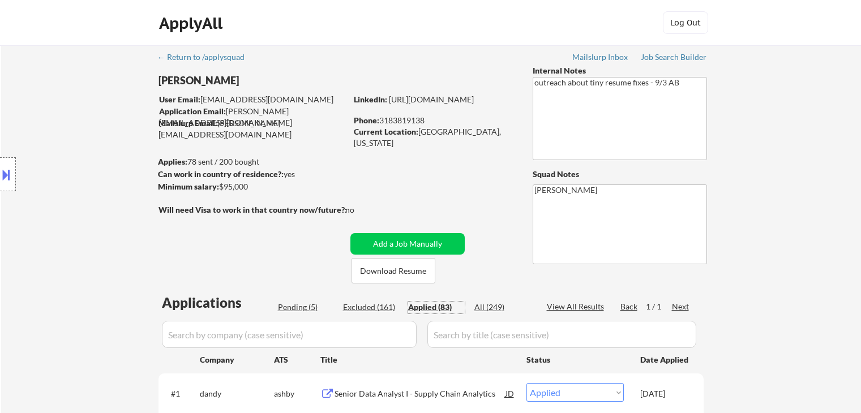
select select ""applied""
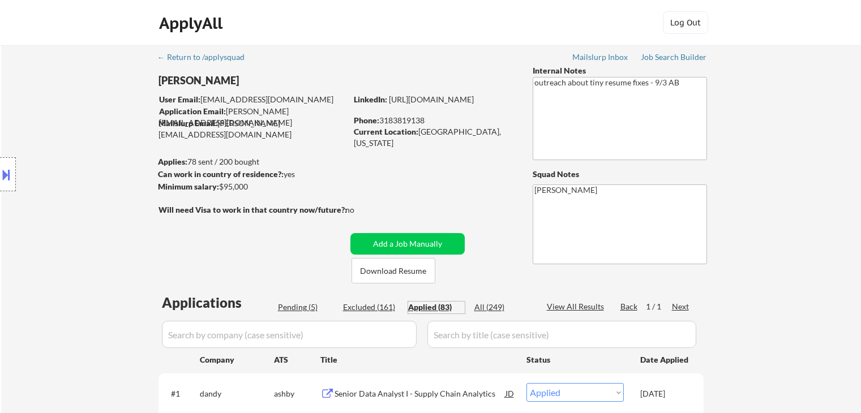
select select ""applied""
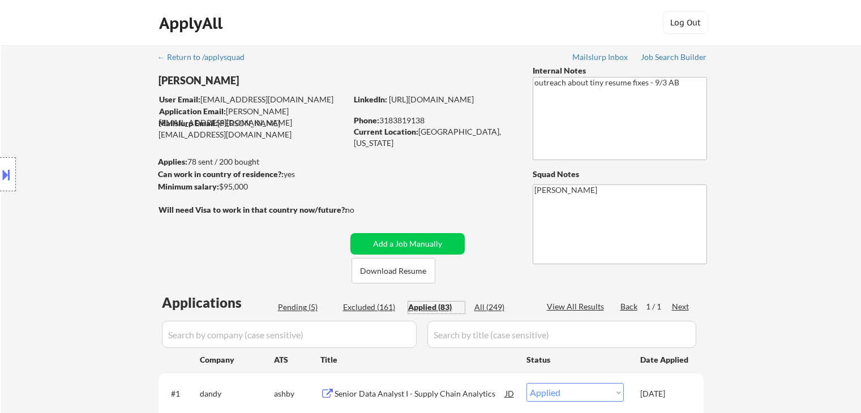
select select ""applied""
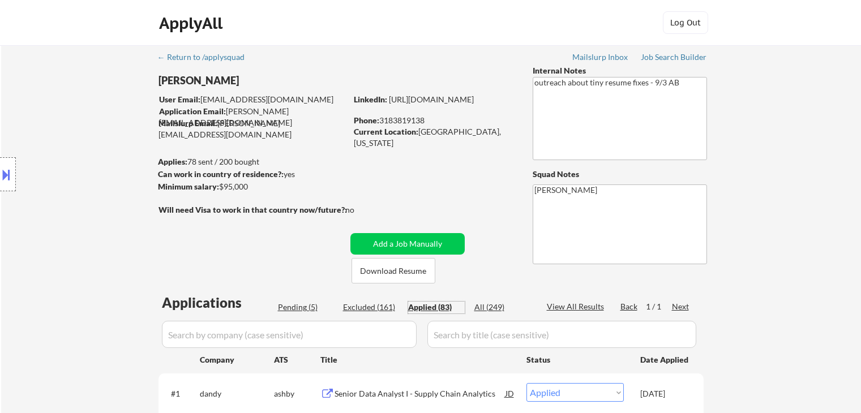
select select ""applied""
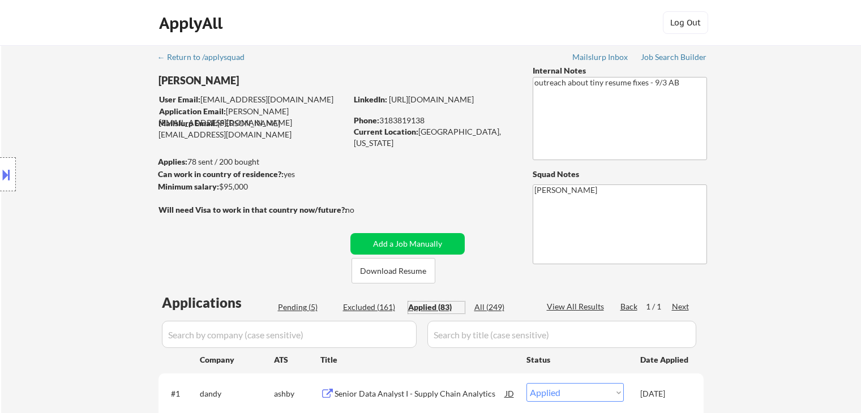
select select ""applied""
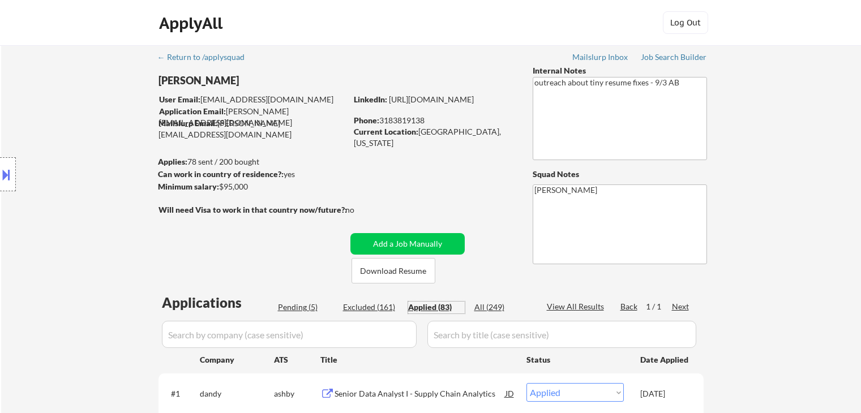
select select ""applied""
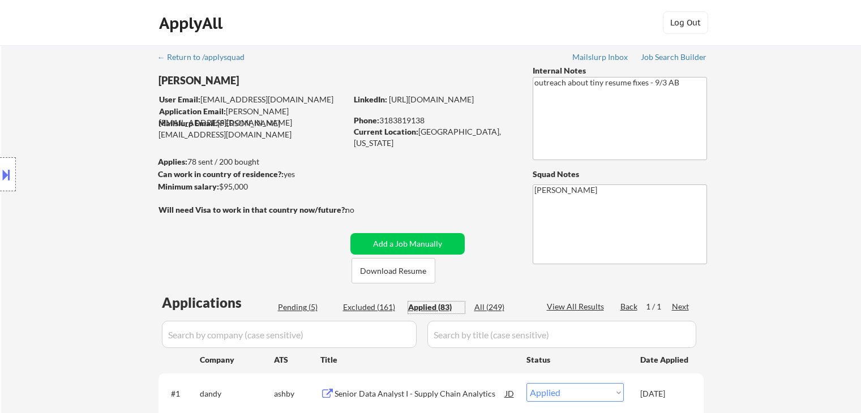
select select ""applied""
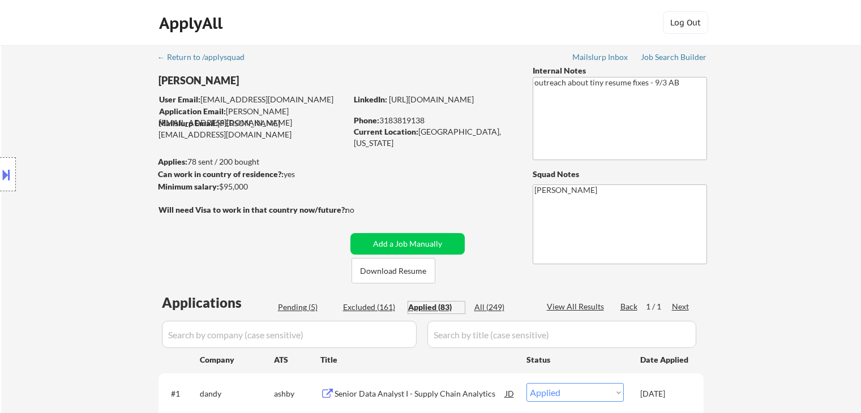
select select ""applied""
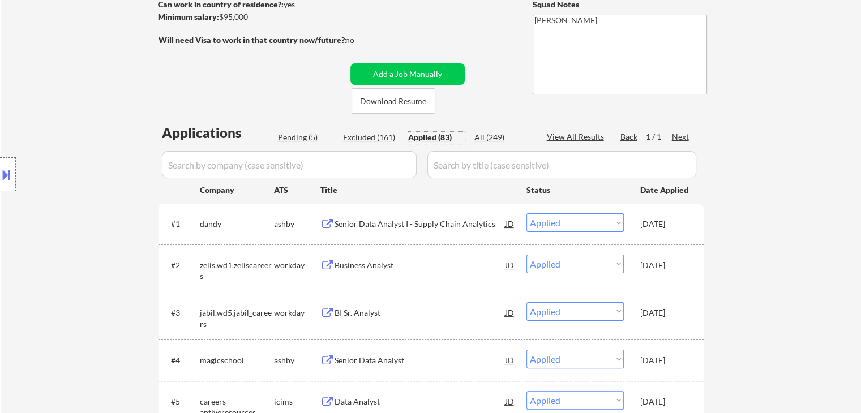
click at [367, 223] on div "Senior Data Analyst I - Supply Chain Analytics" at bounding box center [420, 224] width 171 height 11
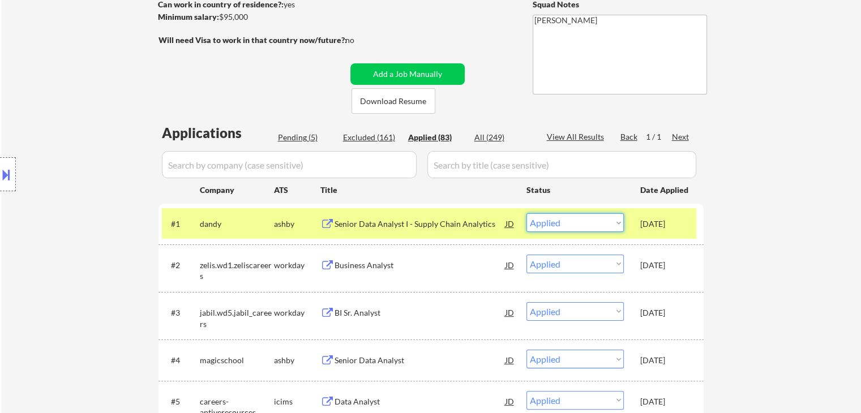
drag, startPoint x: 569, startPoint y: 223, endPoint x: 570, endPoint y: 232, distance: 8.5
click at [569, 223] on select "Choose an option... Pending Applied Excluded (Questions) Excluded (Expired) Exc…" at bounding box center [575, 222] width 97 height 19
click at [527, 213] on select "Choose an option... Pending Applied Excluded (Questions) Excluded (Expired) Exc…" at bounding box center [575, 222] width 97 height 19
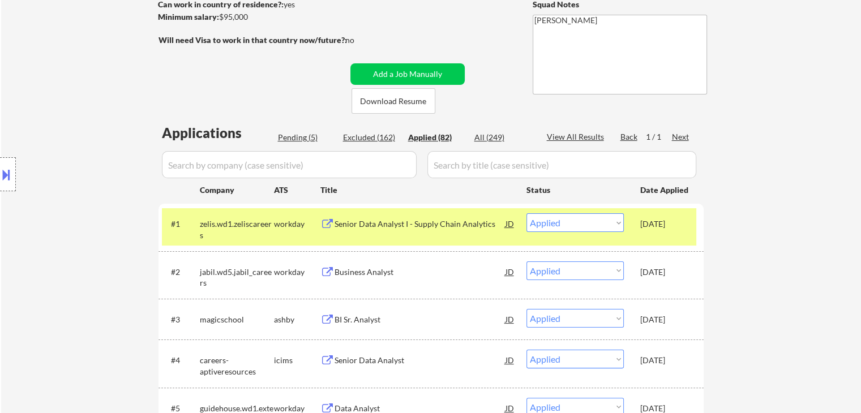
click at [309, 134] on div "Pending (5)" at bounding box center [306, 137] width 57 height 11
select select ""pending""
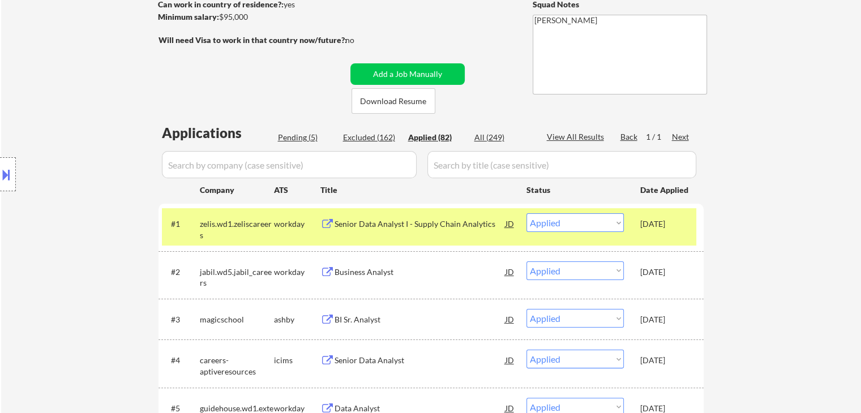
select select ""pending""
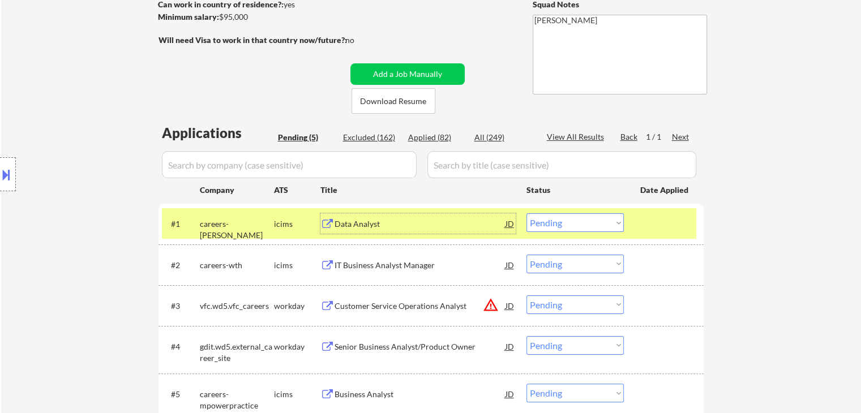
click at [432, 226] on div "Data Analyst" at bounding box center [420, 224] width 171 height 11
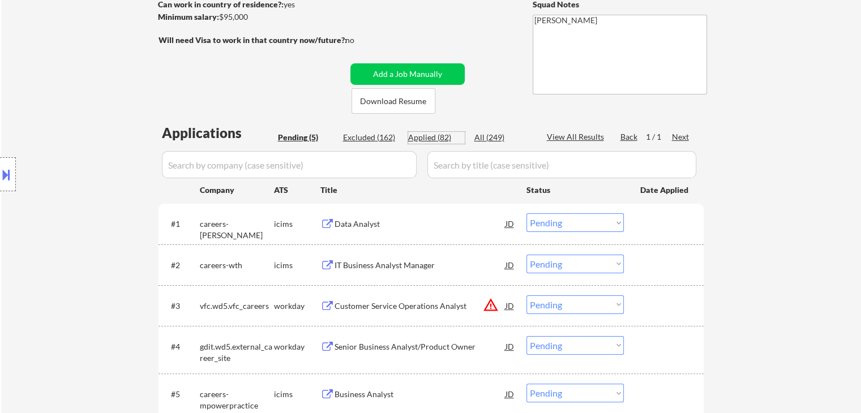
click at [422, 136] on div "Applied (82)" at bounding box center [436, 137] width 57 height 11
select select ""applied""
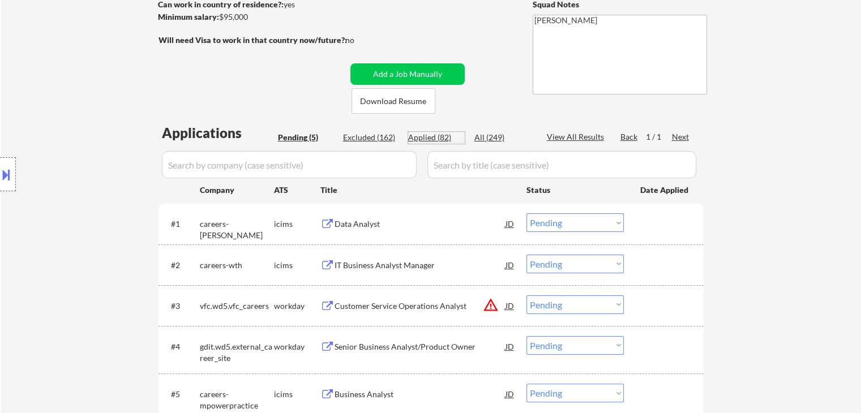
select select ""applied""
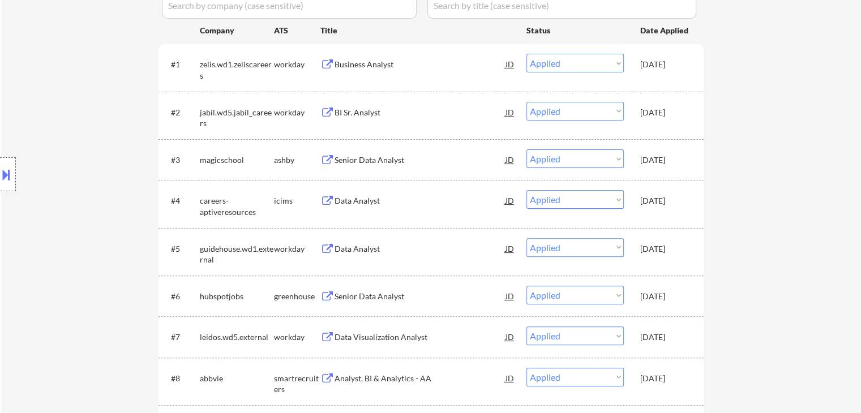
scroll to position [340, 0]
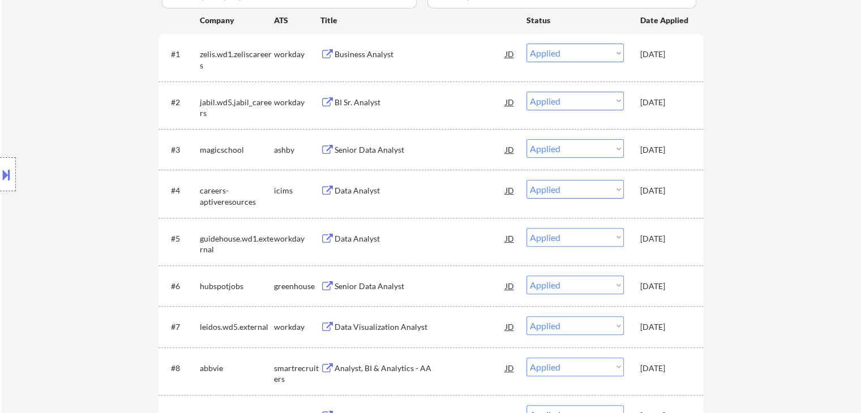
click at [291, 198] on div "icims" at bounding box center [297, 190] width 46 height 20
